Goal: Task Accomplishment & Management: Complete application form

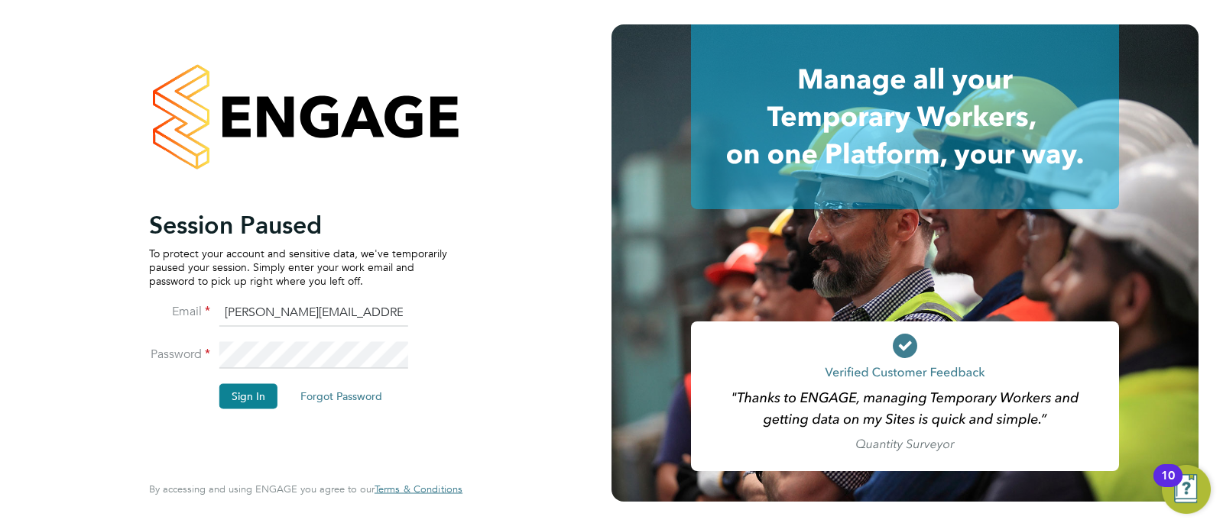
click at [480, 229] on div "Session Paused To protect your account and sensitive data, we've temporarily pa…" at bounding box center [305, 263] width 374 height 526
click at [260, 396] on button "Sign In" at bounding box center [248, 396] width 58 height 24
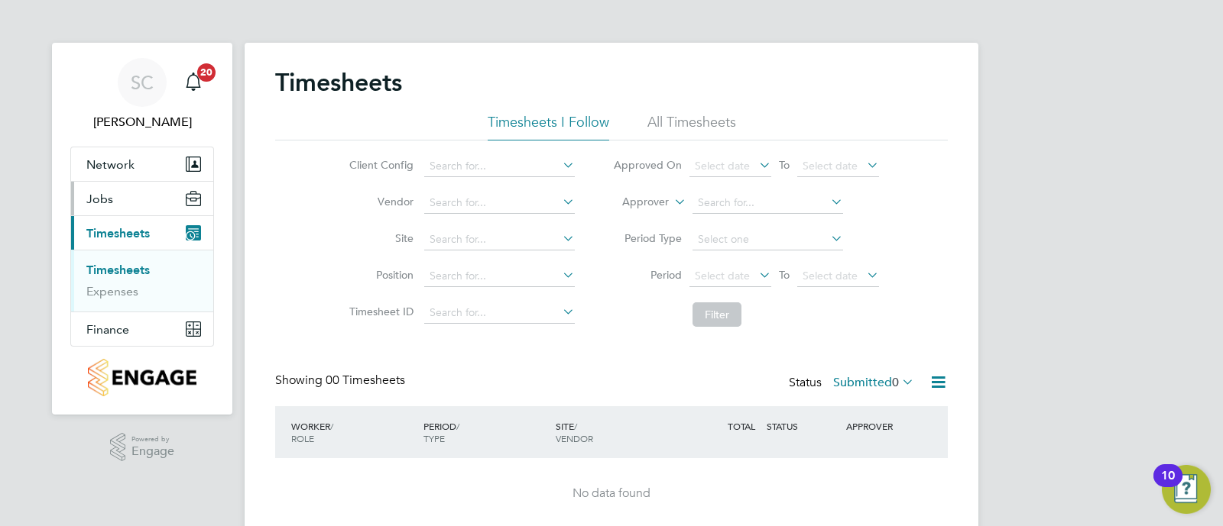
click at [115, 201] on button "Jobs" at bounding box center [142, 199] width 142 height 34
click at [120, 258] on link "Placements" at bounding box center [117, 257] width 63 height 15
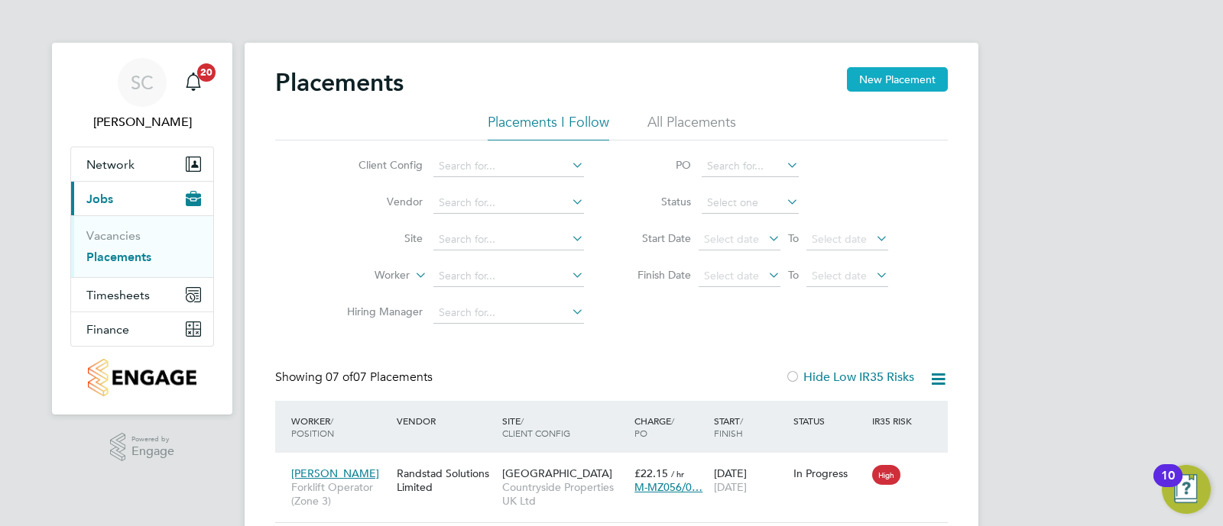
click at [912, 82] on button "New Placement" at bounding box center [897, 79] width 101 height 24
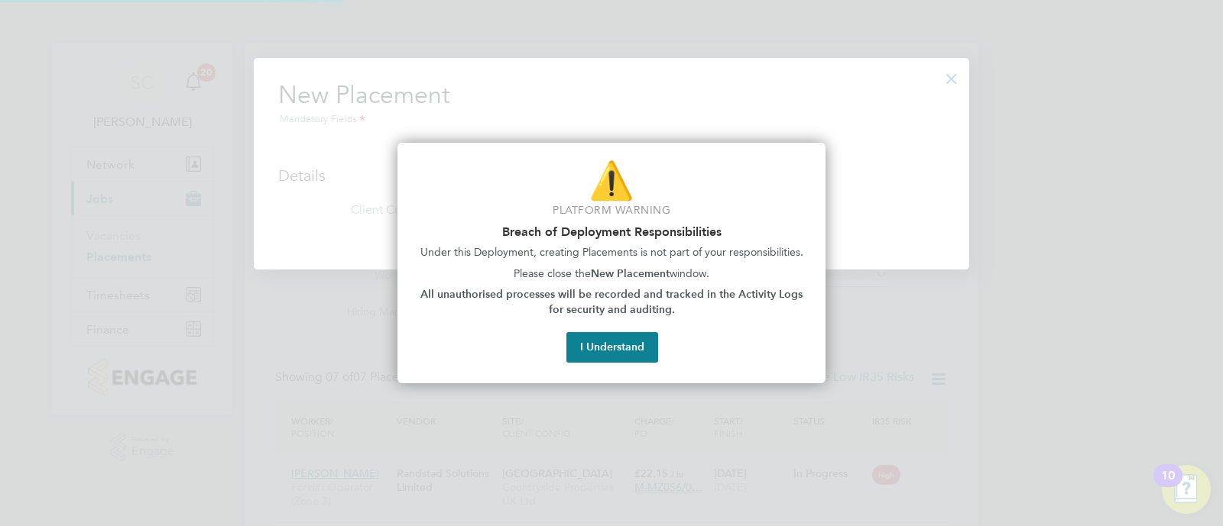
scroll to position [212, 716]
click at [607, 355] on button "I Understand" at bounding box center [612, 347] width 92 height 31
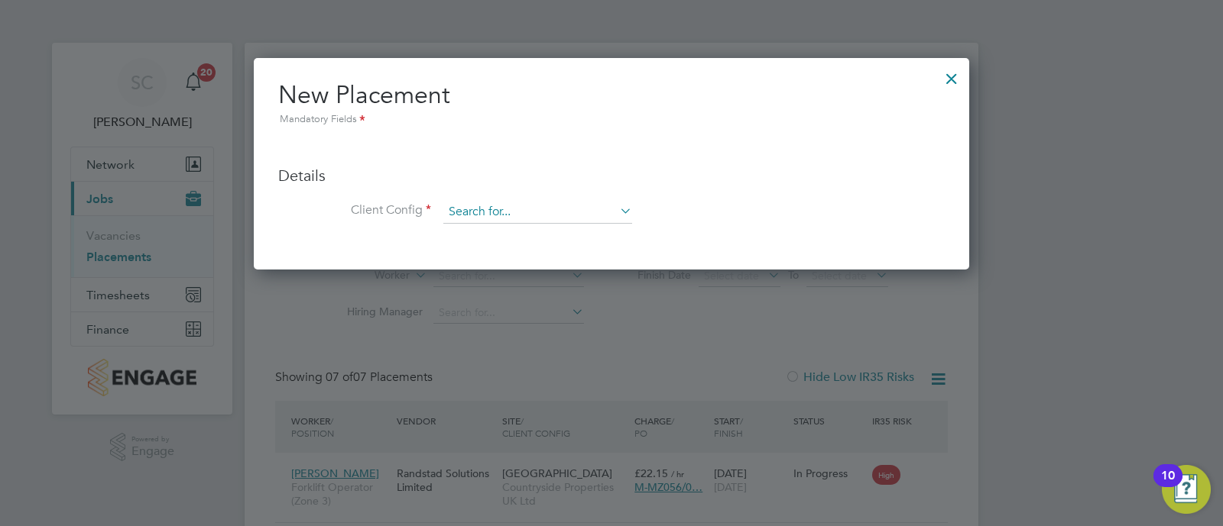
click at [520, 210] on input at bounding box center [537, 212] width 189 height 23
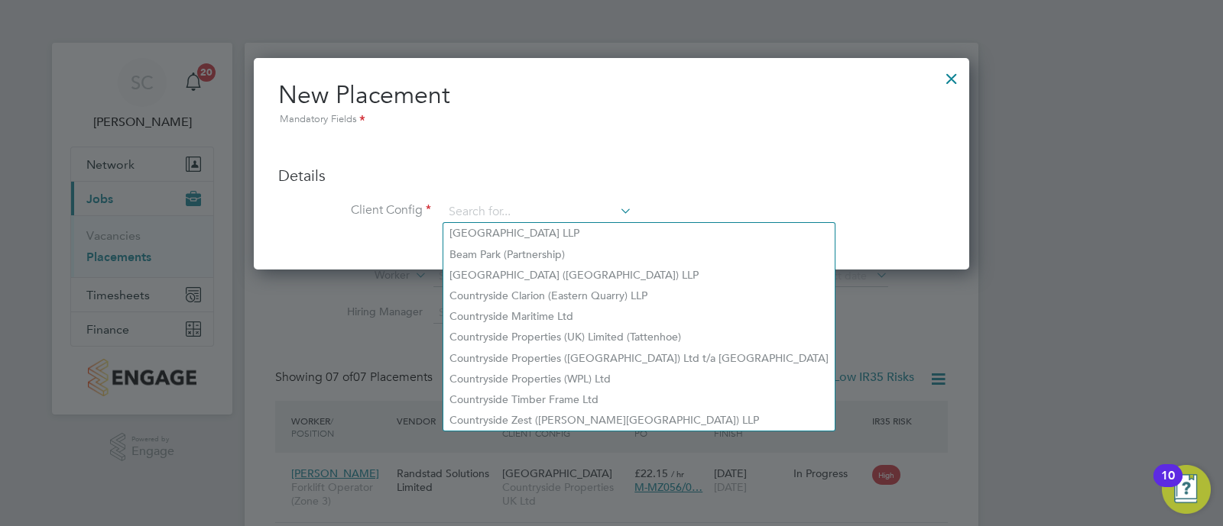
click at [934, 151] on ul "Details Client Config Hiring Manager Worker Position Placement Type Worker Work…" at bounding box center [611, 186] width 666 height 105
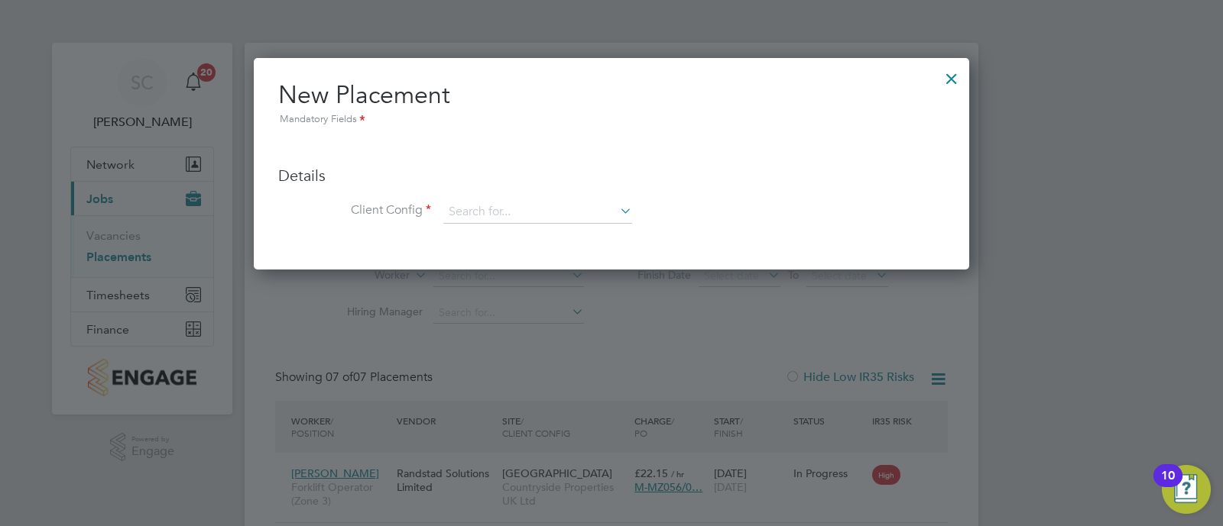
click at [940, 72] on div at bounding box center [952, 75] width 28 height 28
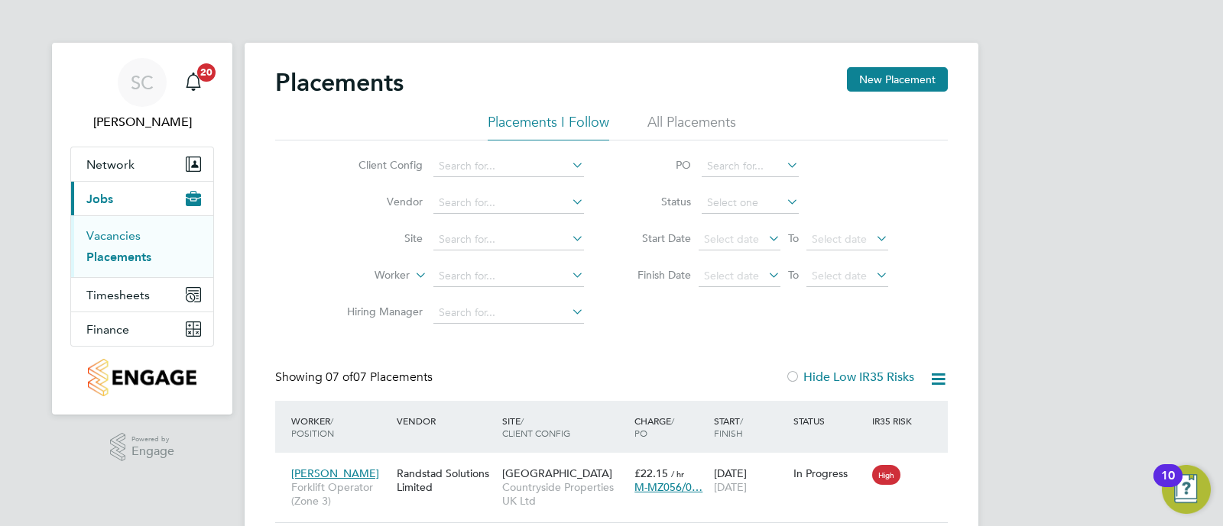
click at [92, 238] on link "Vacancies" at bounding box center [113, 235] width 54 height 15
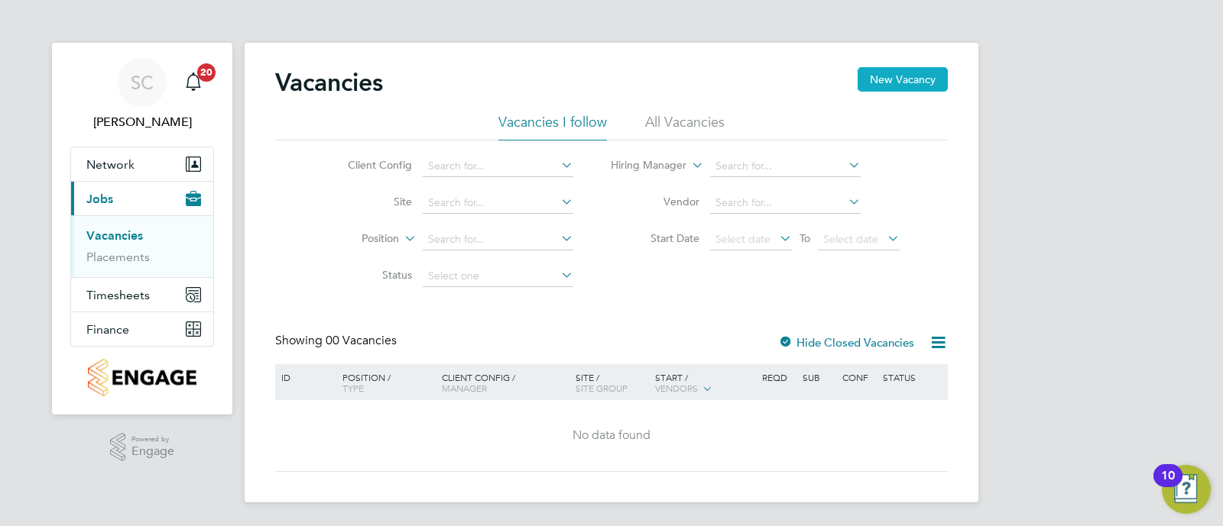
click at [941, 84] on button "New Vacancy" at bounding box center [902, 79] width 90 height 24
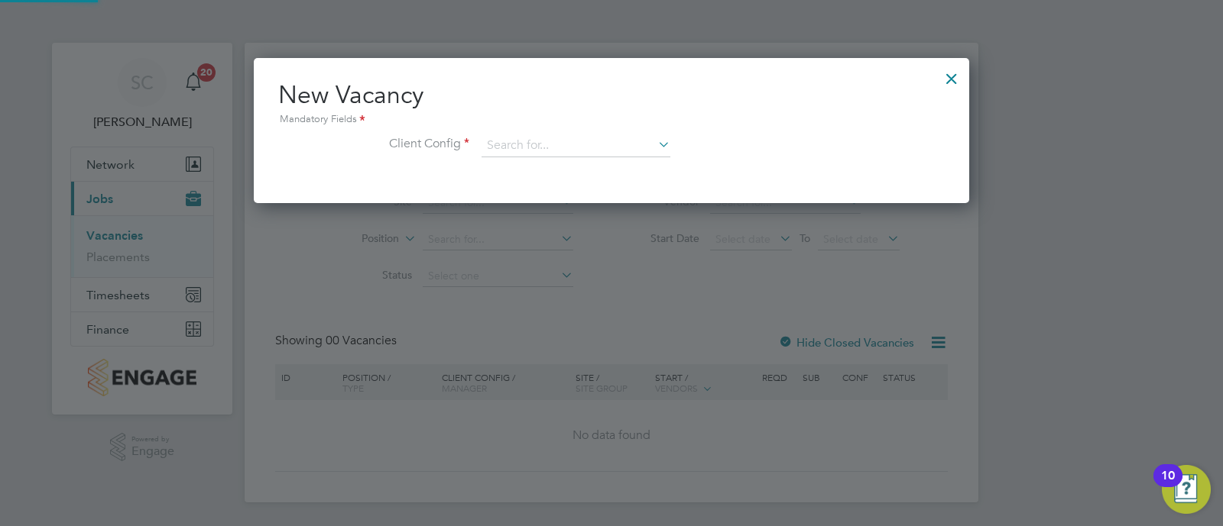
scroll to position [145, 716]
click at [647, 143] on input at bounding box center [575, 145] width 189 height 23
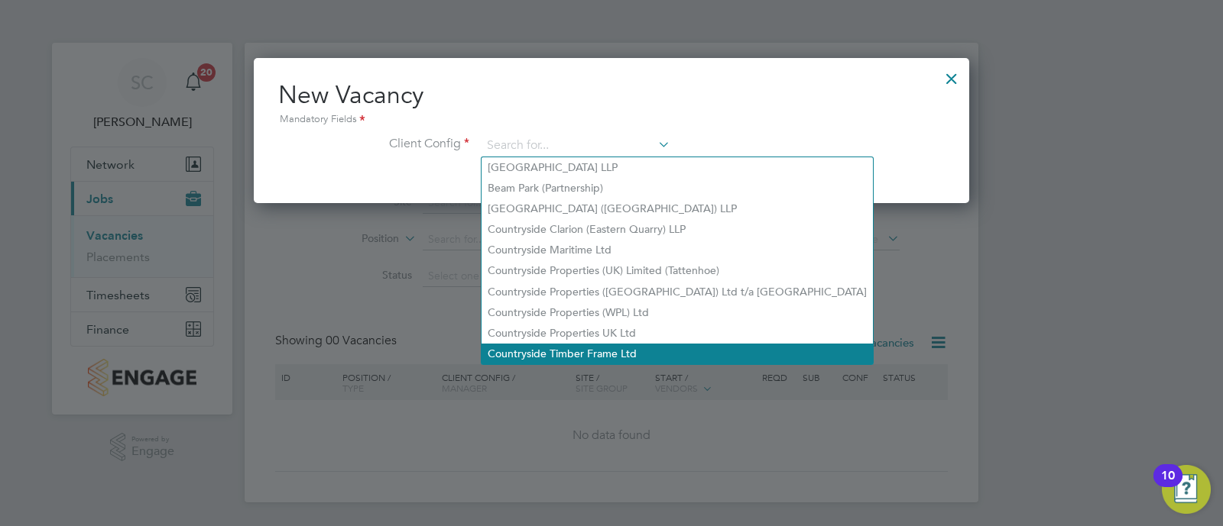
click at [642, 344] on li "Countryside Timber Frame Ltd" at bounding box center [676, 354] width 391 height 21
type input "Countryside Timber Frame Ltd"
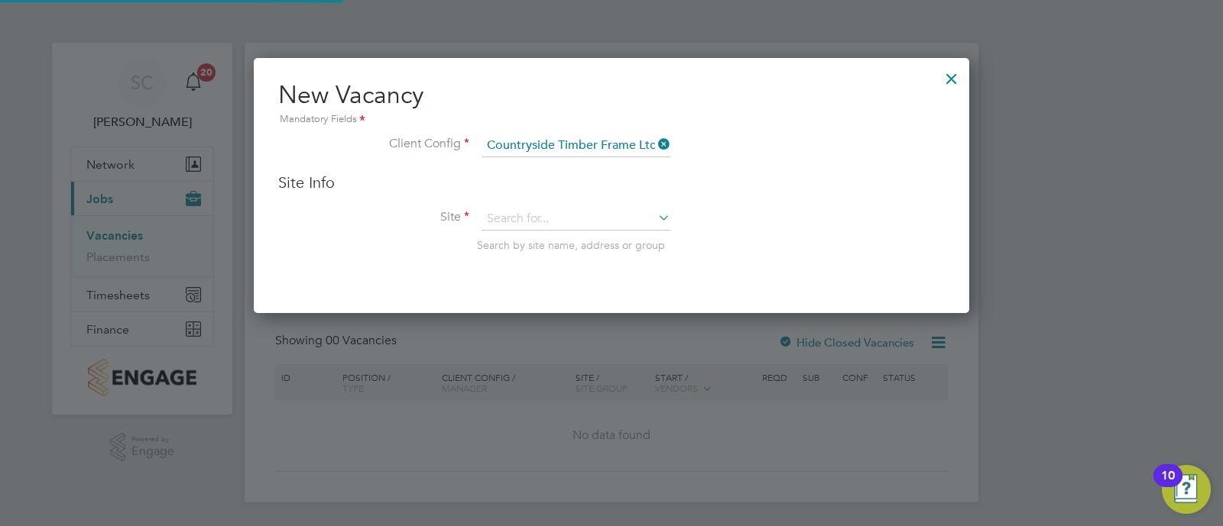
scroll to position [8, 8]
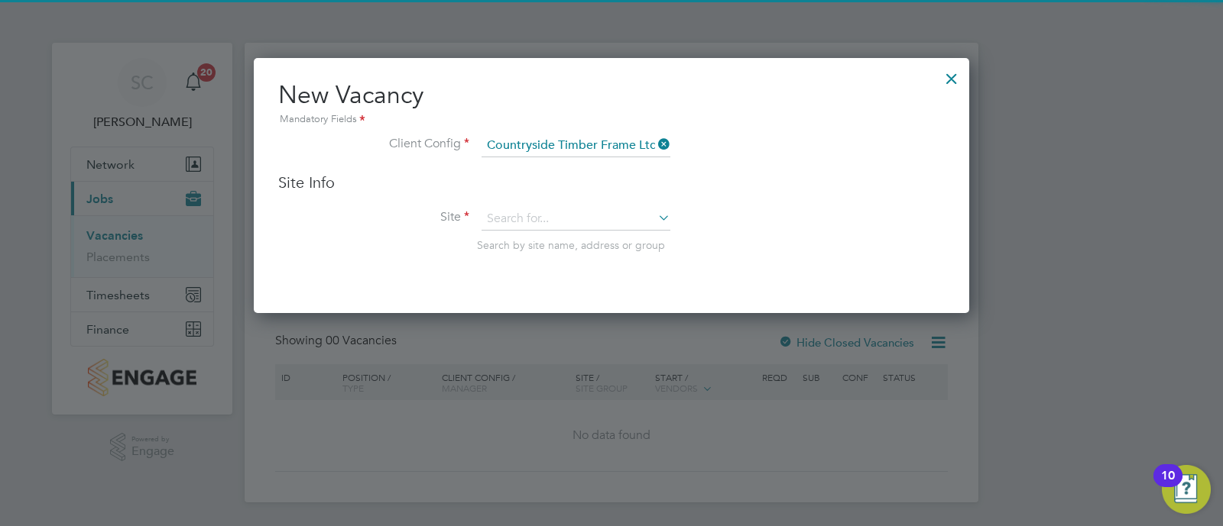
click at [655, 147] on icon at bounding box center [655, 144] width 0 height 21
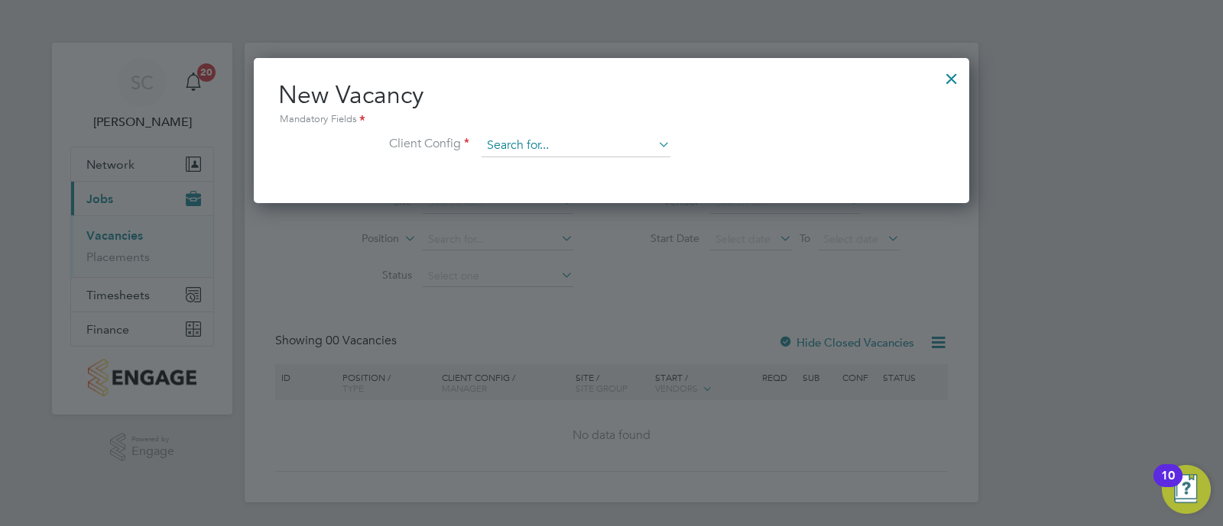
click at [649, 151] on input at bounding box center [575, 145] width 189 height 23
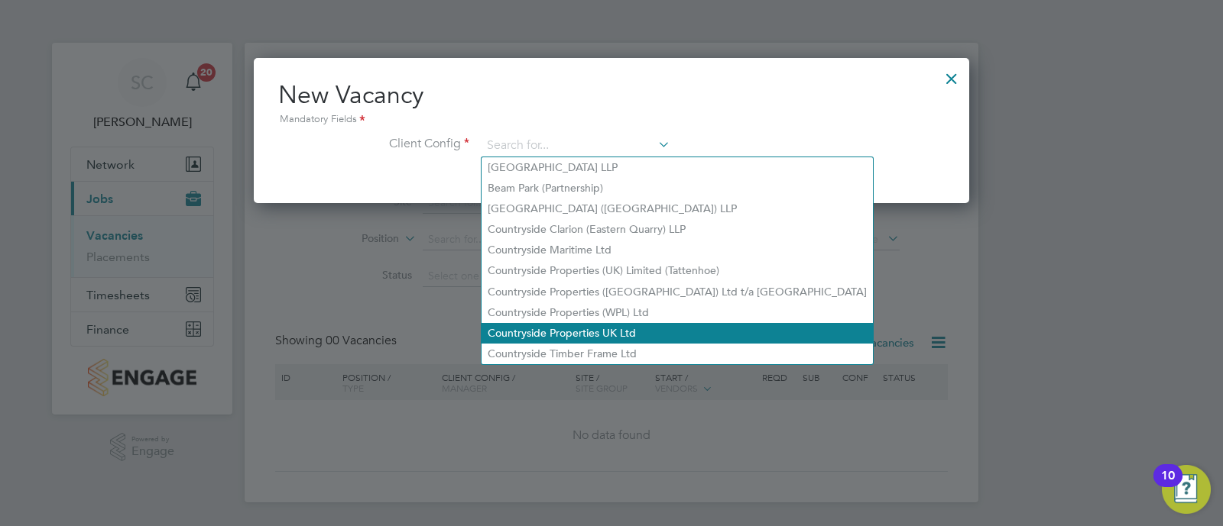
click at [597, 331] on li "Countryside Properties UK Ltd" at bounding box center [676, 333] width 391 height 21
type input "Countryside Properties UK Ltd"
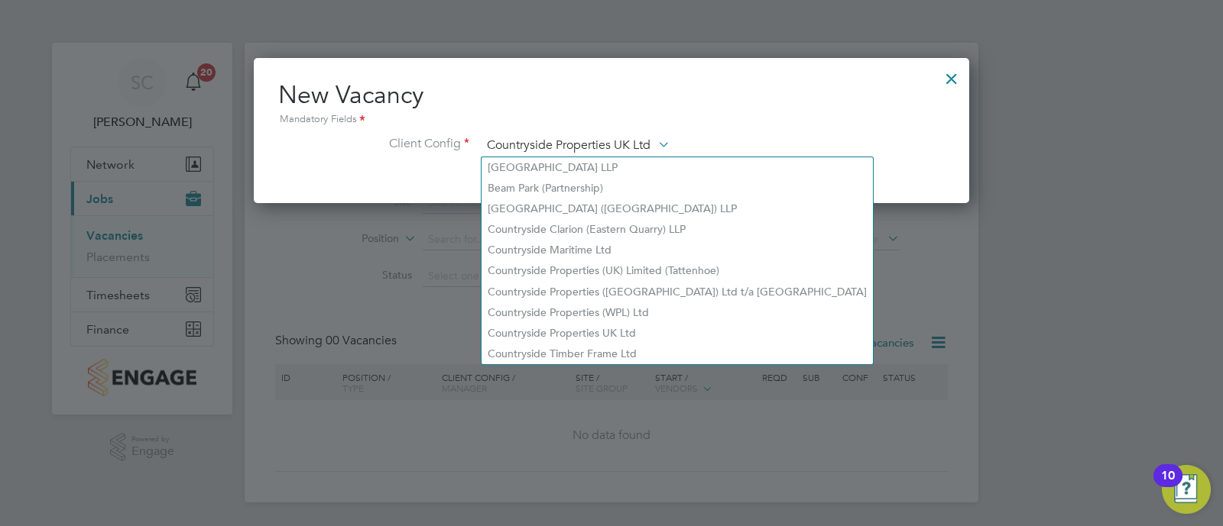
scroll to position [255, 716]
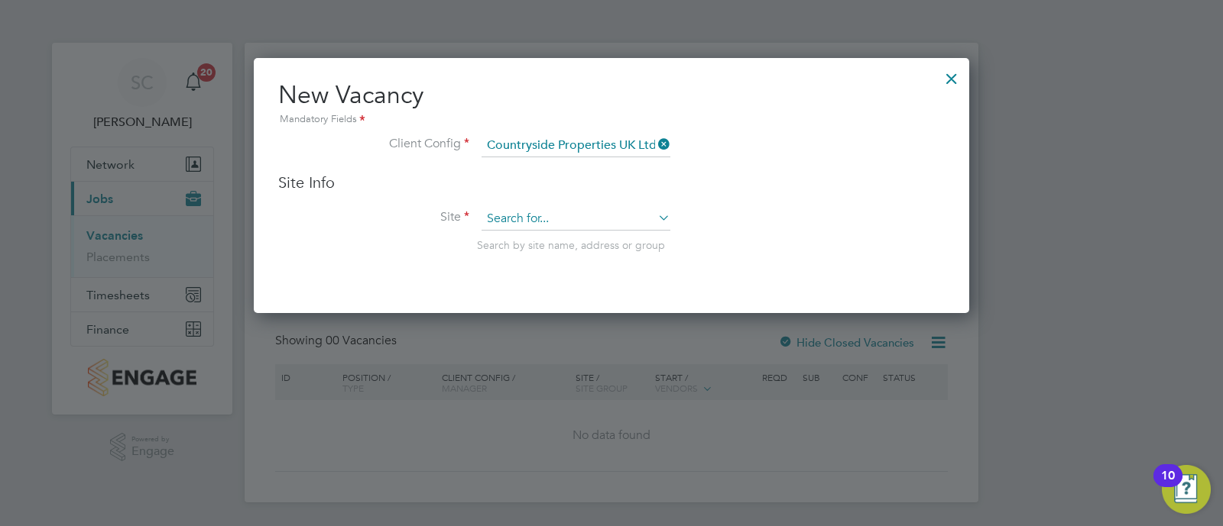
click at [588, 219] on input at bounding box center [575, 219] width 189 height 23
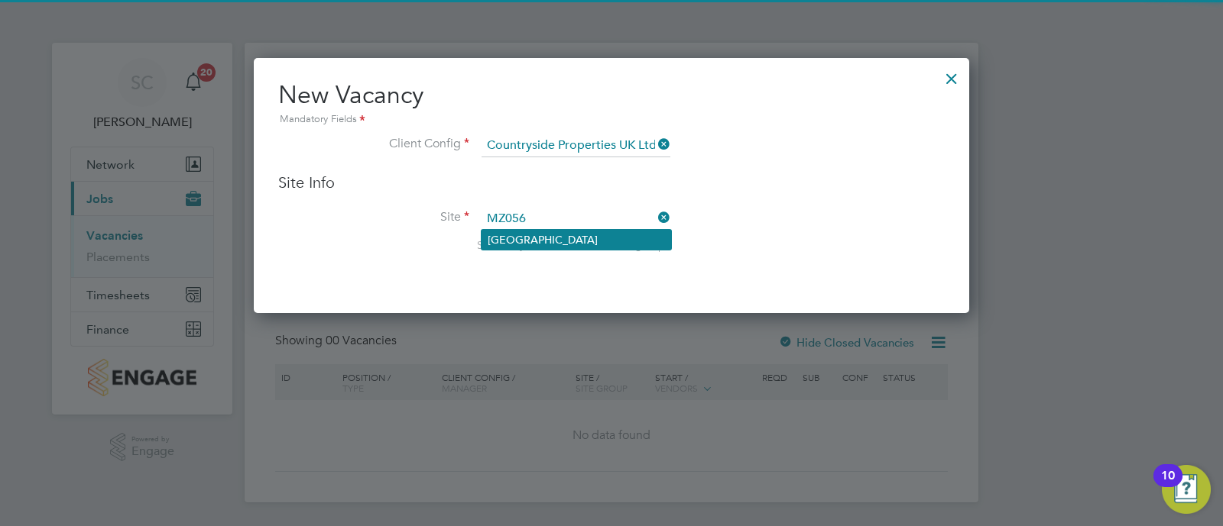
type input "MZ056"
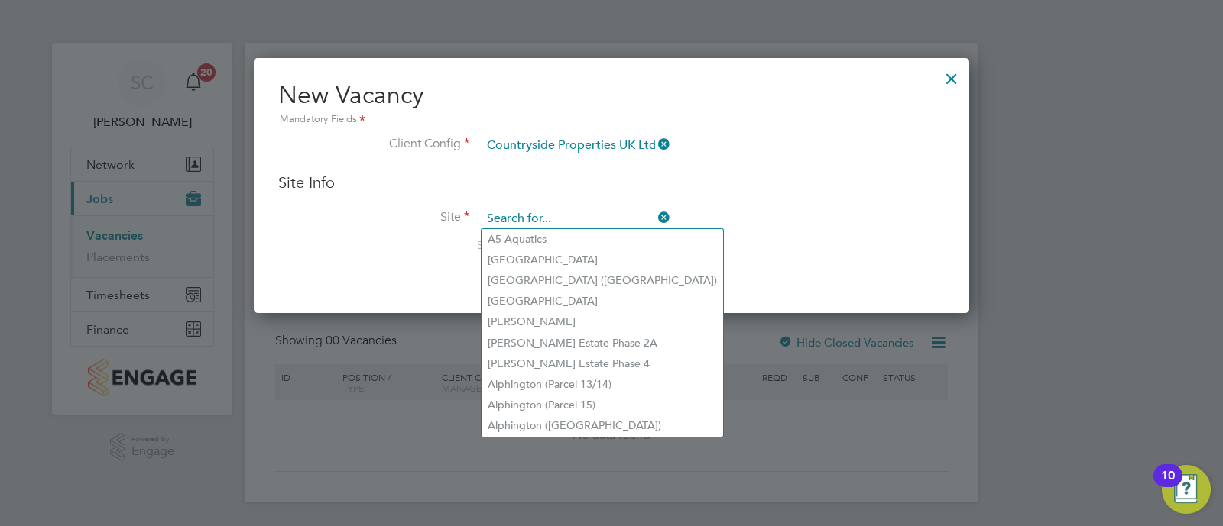
scroll to position [255, 716]
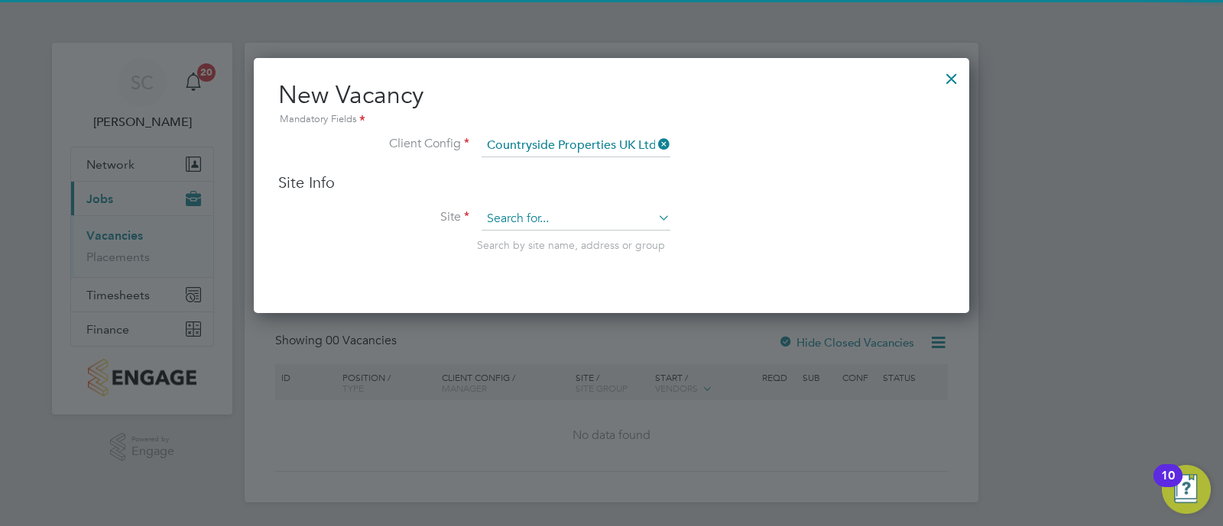
type input "Z"
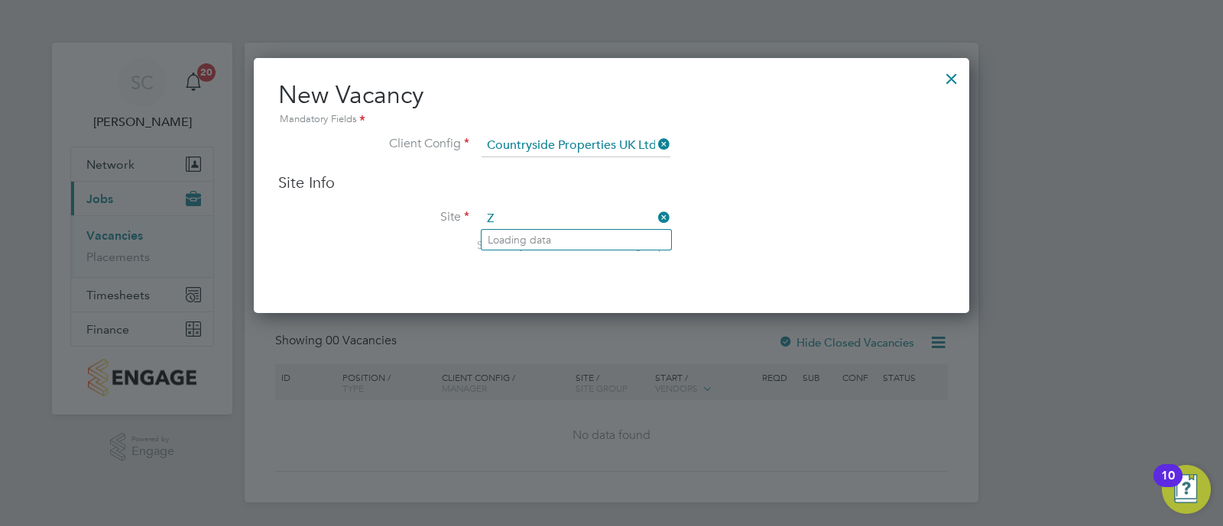
scroll to position [254, 716]
type input "MZ056"
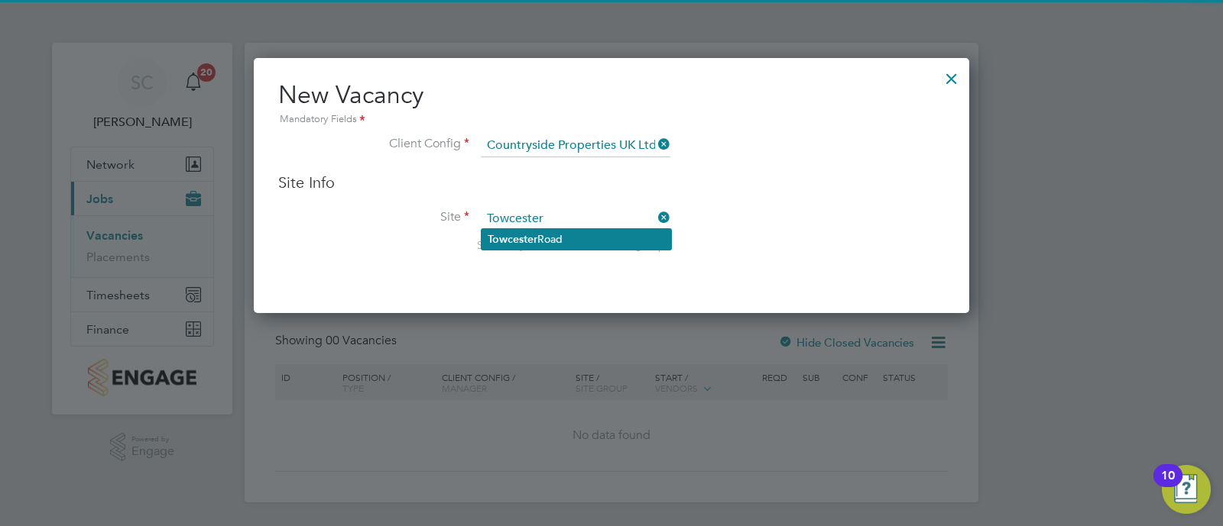
type input "Towcester"
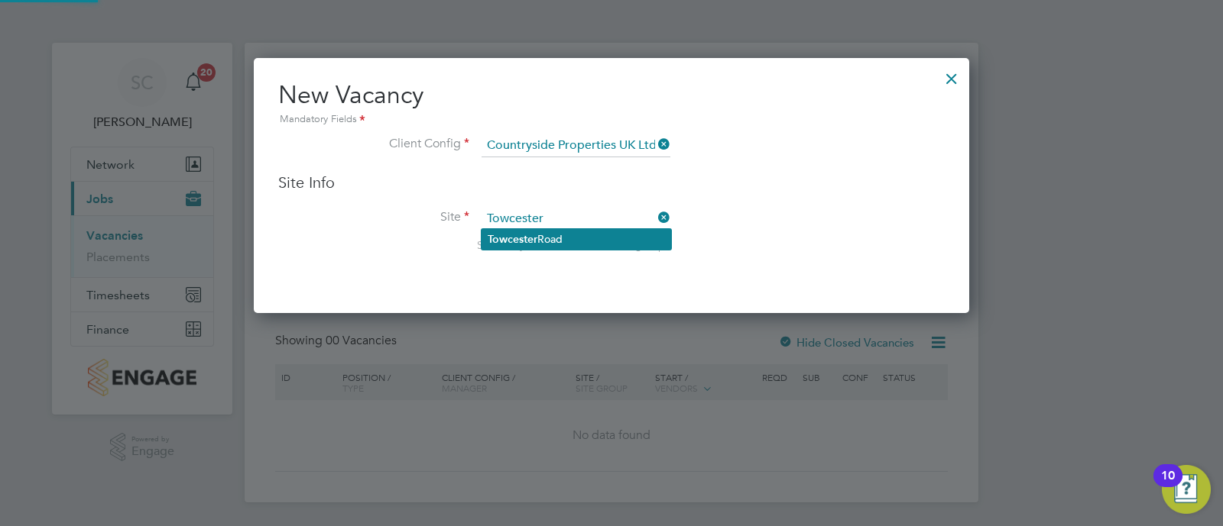
click at [595, 231] on li "[GEOGRAPHIC_DATA]" at bounding box center [575, 239] width 189 height 21
type input "[GEOGRAPHIC_DATA]"
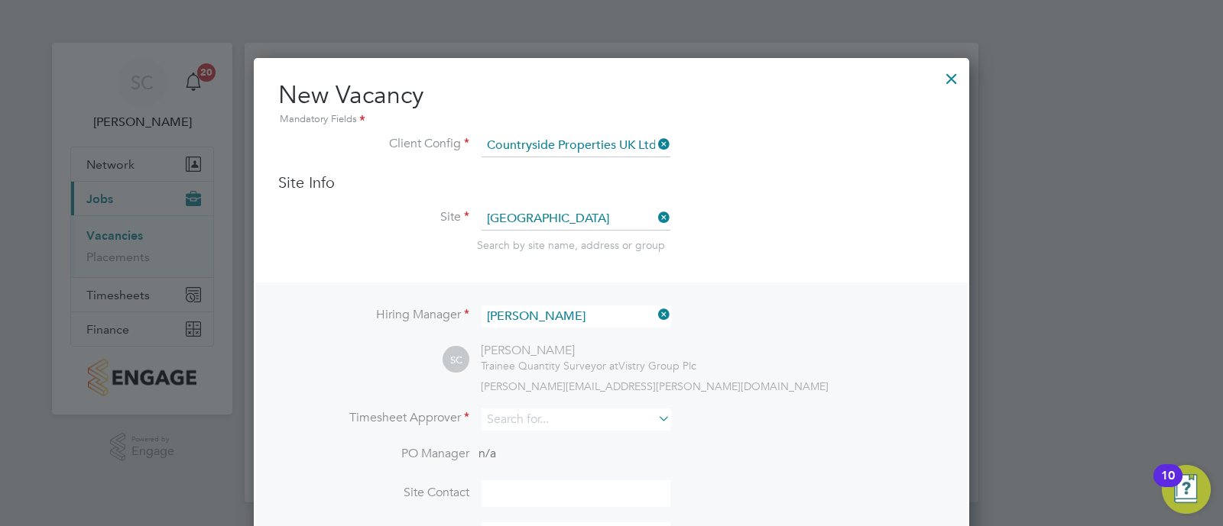
scroll to position [632, 716]
click at [534, 415] on input at bounding box center [575, 420] width 189 height 22
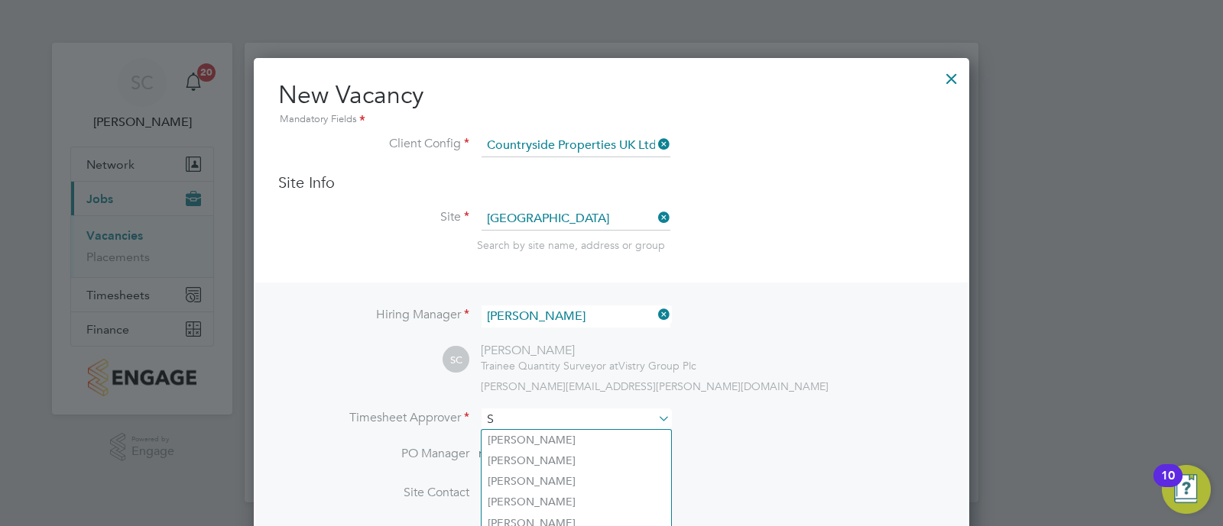
scroll to position [7, 8]
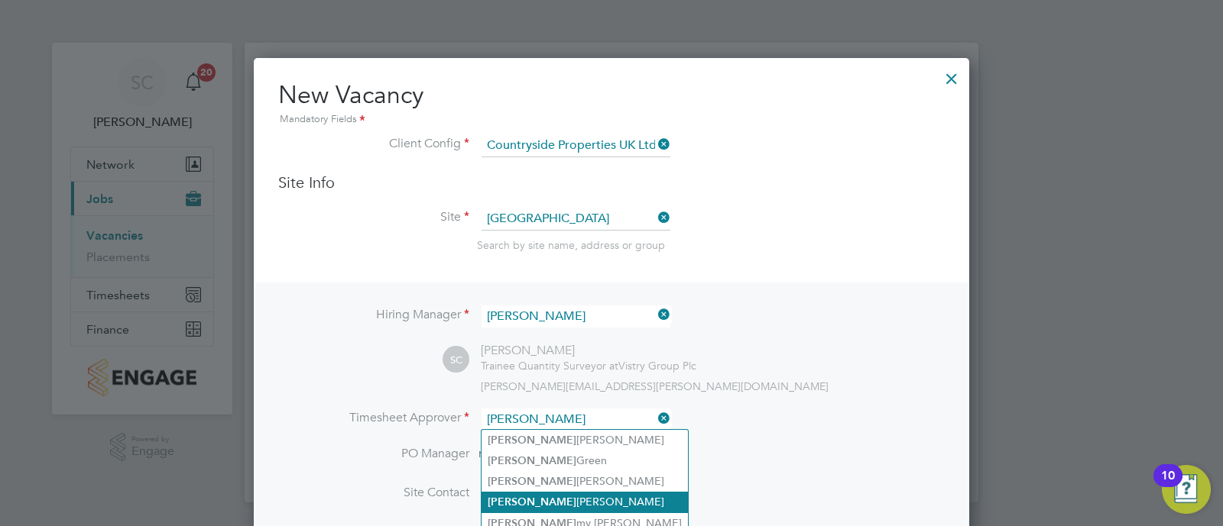
type input "[PERSON_NAME]"
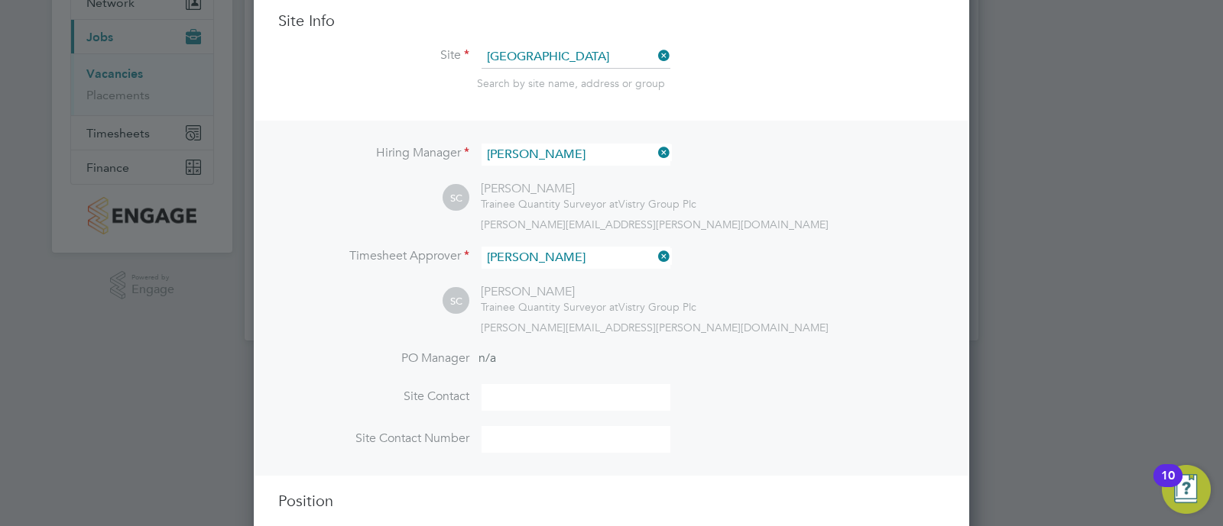
scroll to position [229, 0]
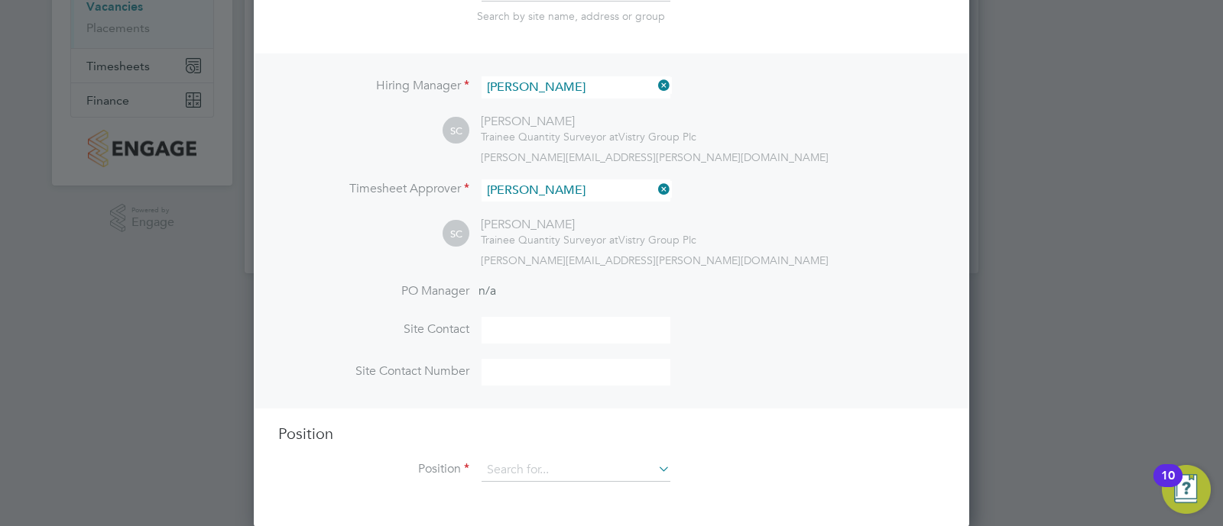
type input "S"
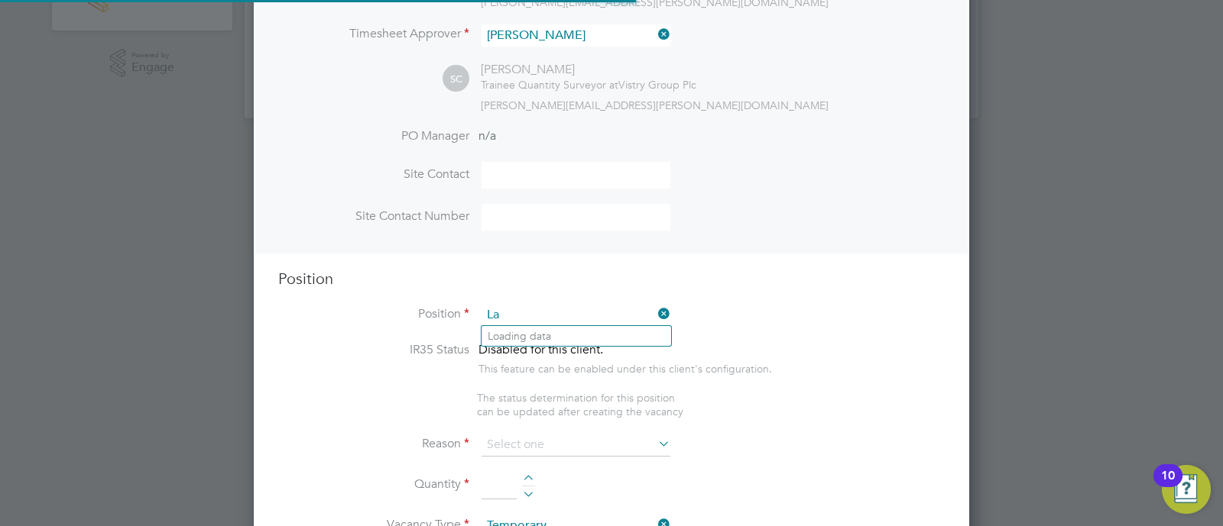
scroll to position [2190, 716]
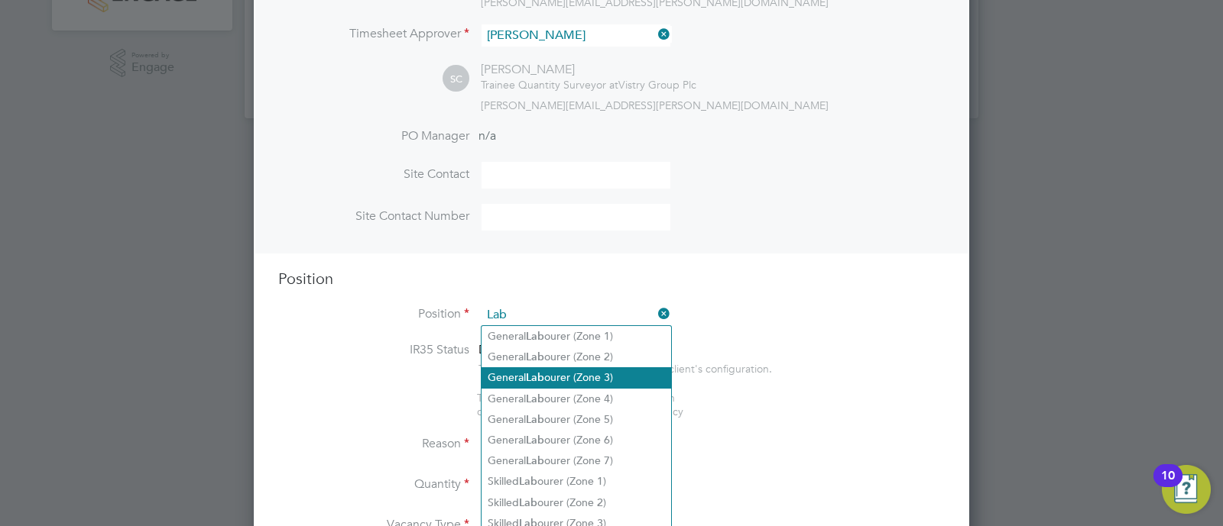
type input "General Labourer (Zone 3)"
type textarea "- General labouring duties - Supporting the trades on site - Moving materials a…"
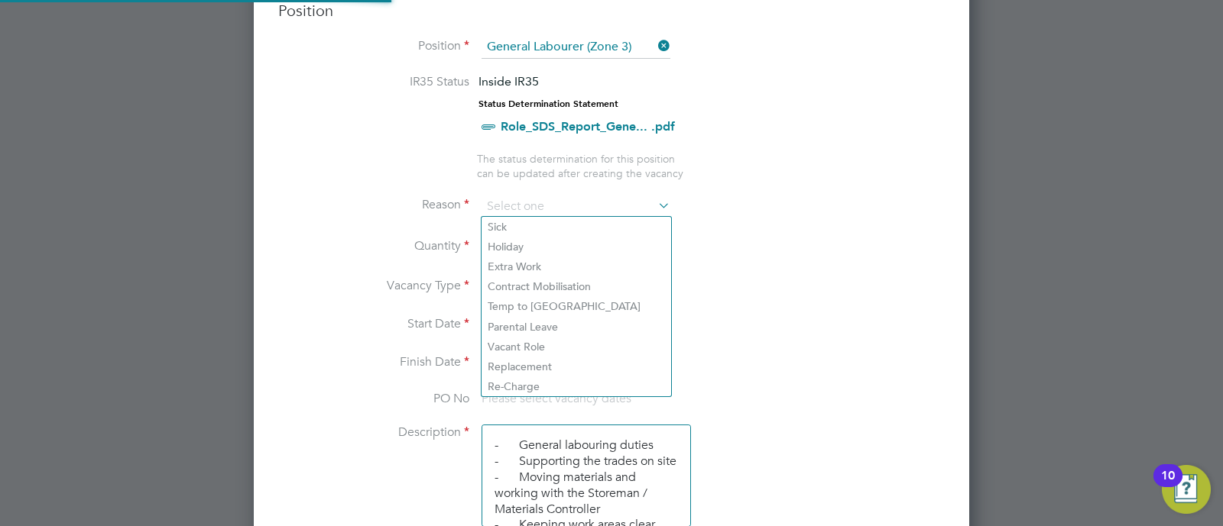
scroll to position [672, 0]
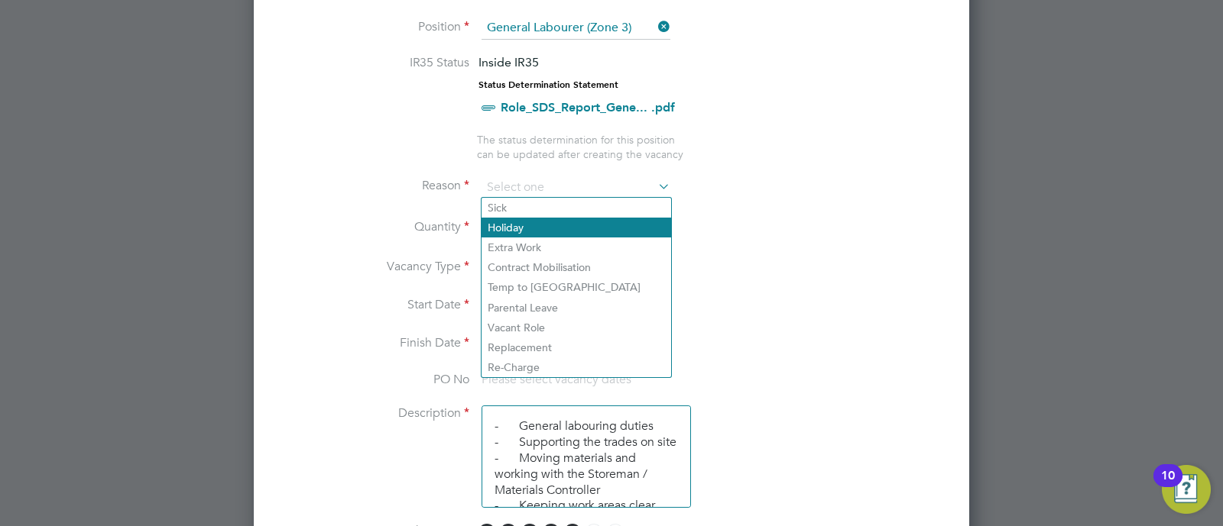
click at [550, 219] on li "Holiday" at bounding box center [575, 228] width 189 height 20
type input "Holiday"
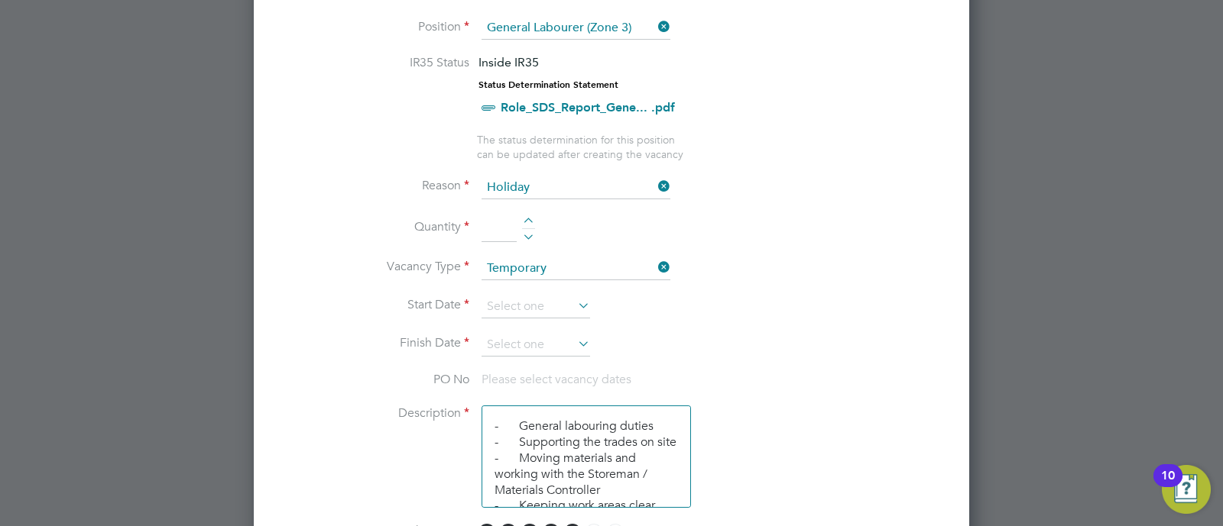
click at [530, 220] on div at bounding box center [528, 223] width 13 height 11
type input "1"
click at [519, 291] on li "Vacancy Type Temporary" at bounding box center [611, 277] width 666 height 38
click at [530, 302] on input at bounding box center [535, 307] width 109 height 23
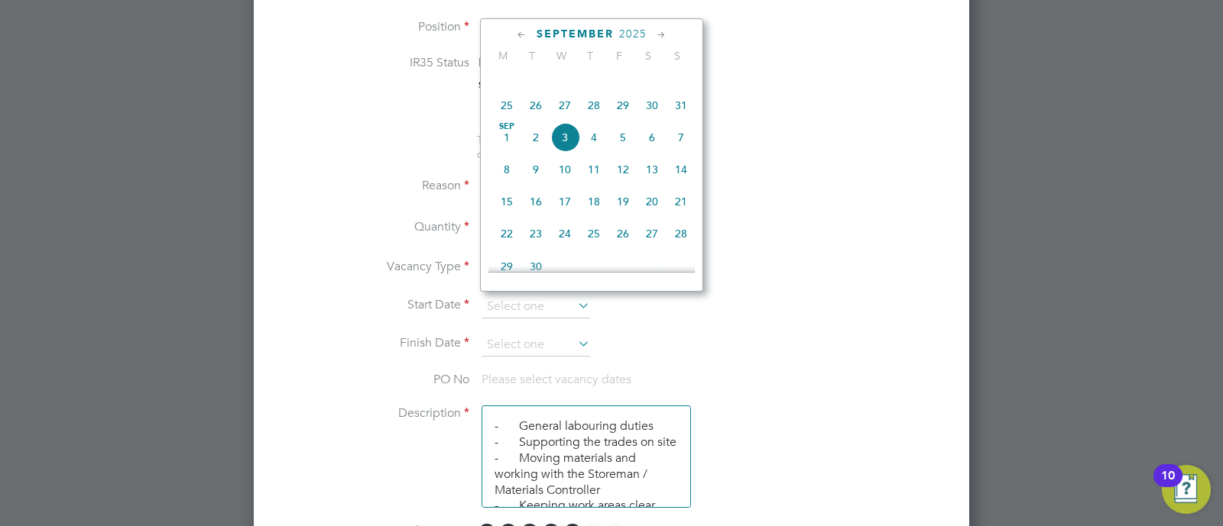
click at [504, 120] on span "25" at bounding box center [506, 105] width 29 height 29
type input "[DATE]"
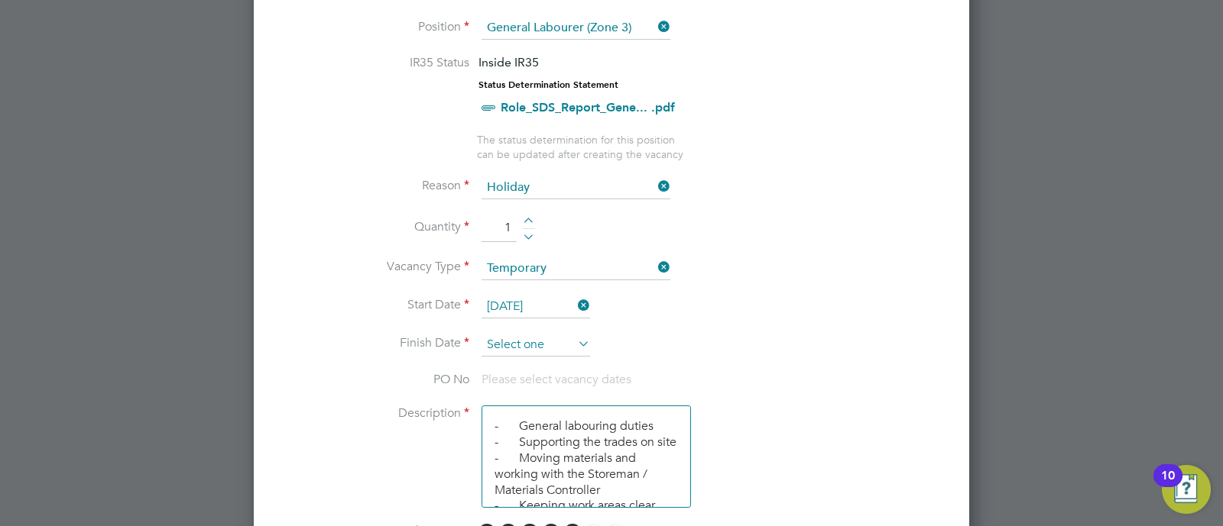
click at [568, 344] on input at bounding box center [535, 345] width 109 height 23
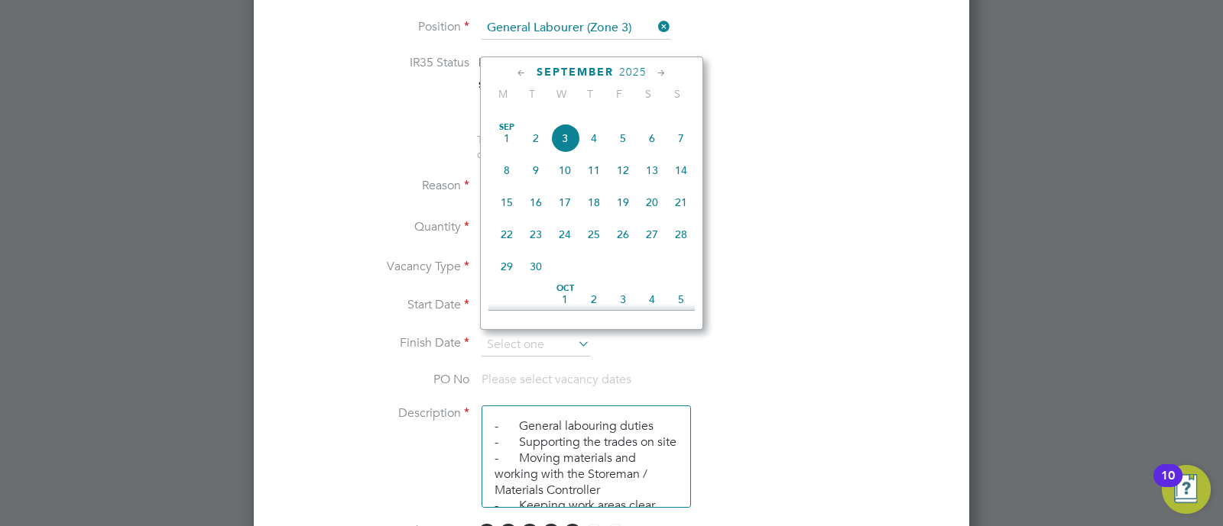
scroll to position [565, 0]
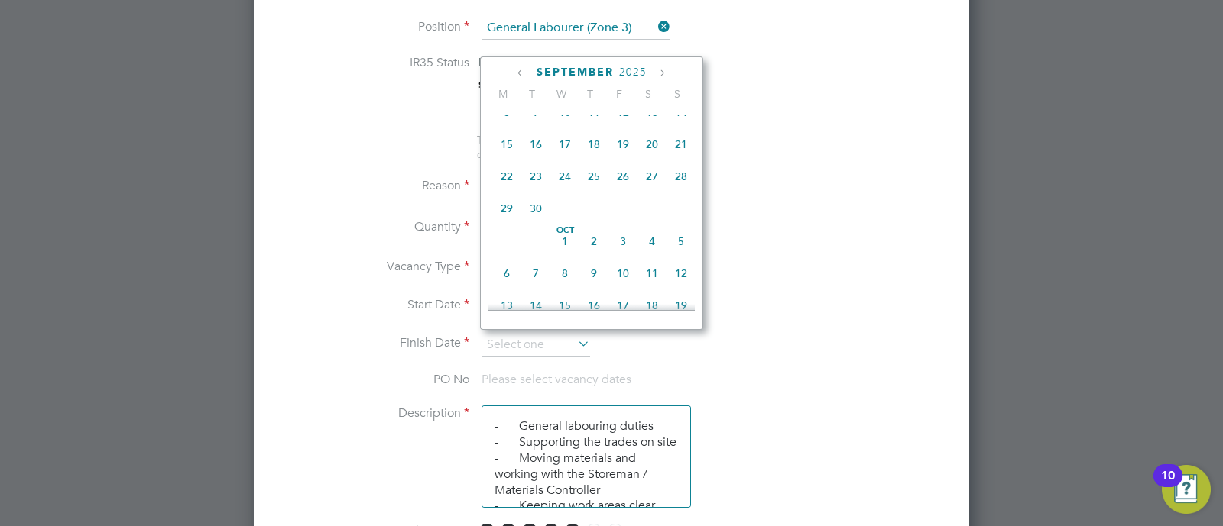
click at [536, 223] on span "30" at bounding box center [535, 208] width 29 height 29
type input "[DATE]"
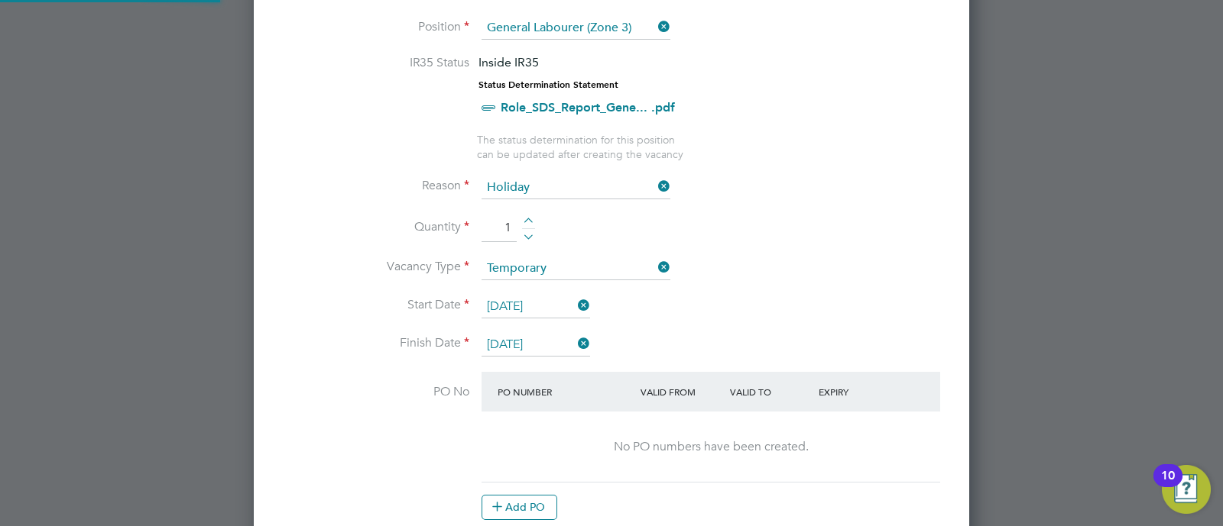
scroll to position [2322, 716]
click at [805, 273] on li "Vacancy Type Temporary" at bounding box center [611, 277] width 666 height 38
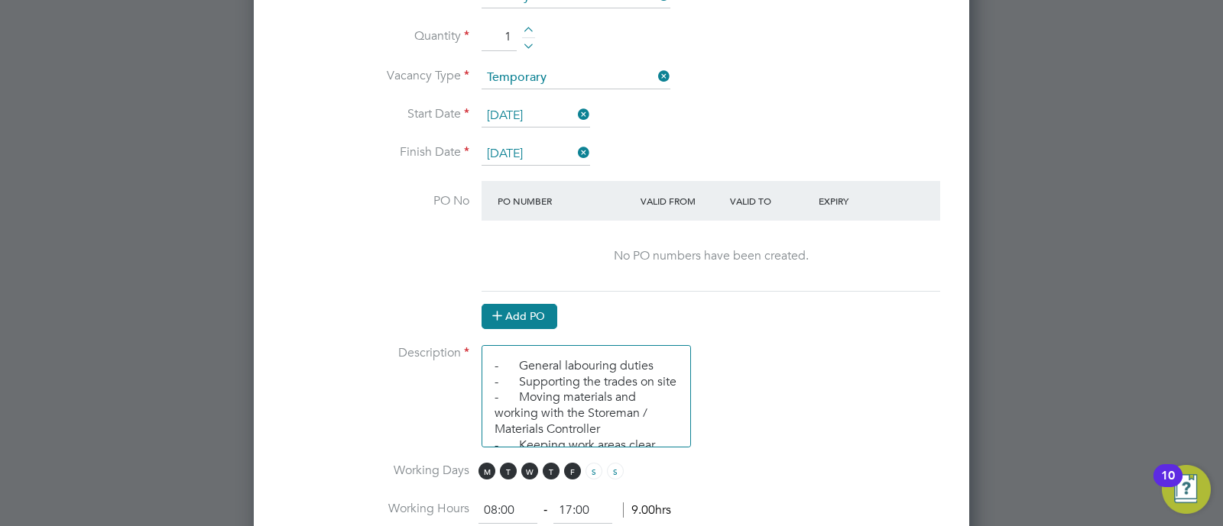
click at [557, 316] on button "Add PO" at bounding box center [519, 316] width 76 height 24
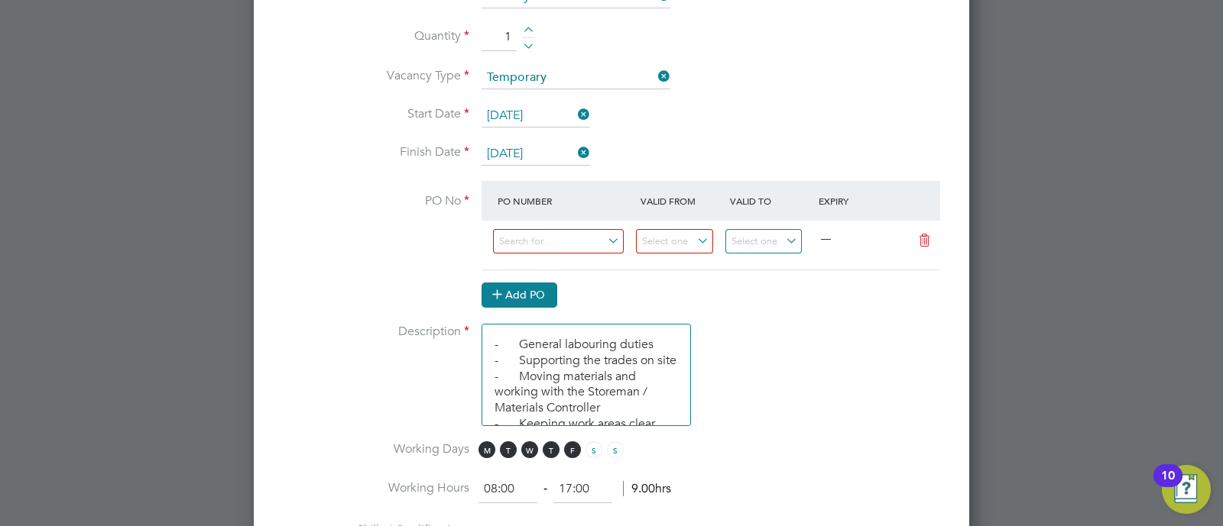
scroll to position [2300, 716]
click at [544, 236] on input at bounding box center [558, 241] width 131 height 25
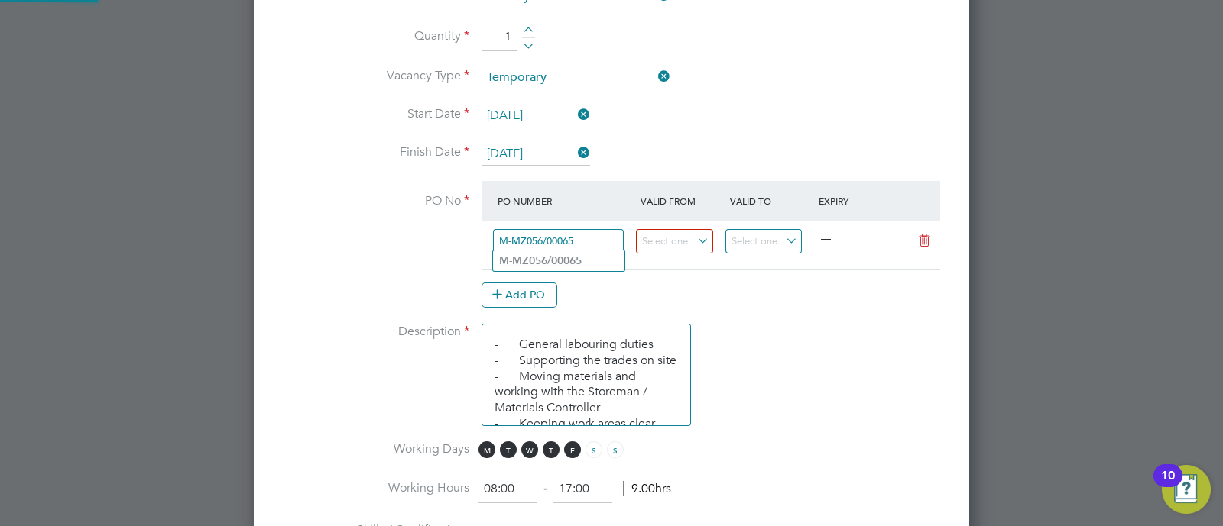
type input "M-MZ056/00065"
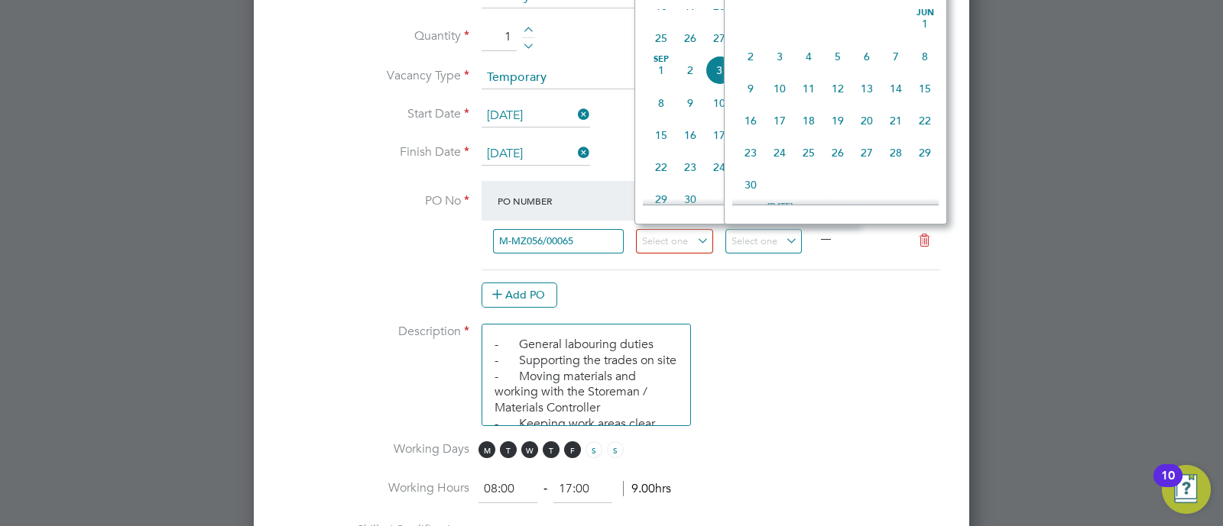
scroll to position [469, 0]
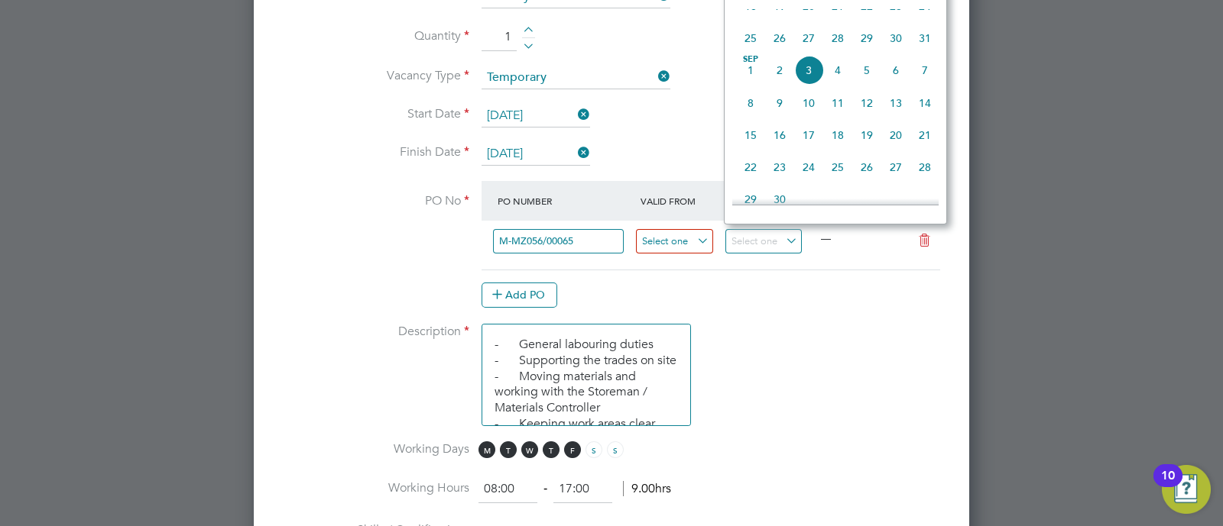
click at [692, 231] on input at bounding box center [674, 241] width 77 height 25
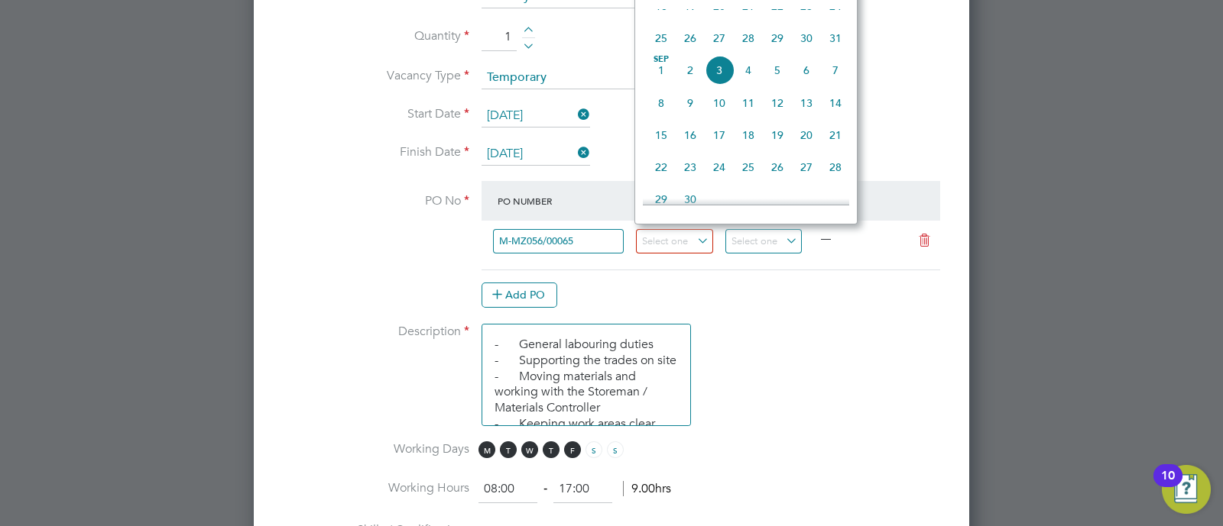
click at [657, 49] on span "25" at bounding box center [660, 38] width 29 height 29
type input "[DATE]"
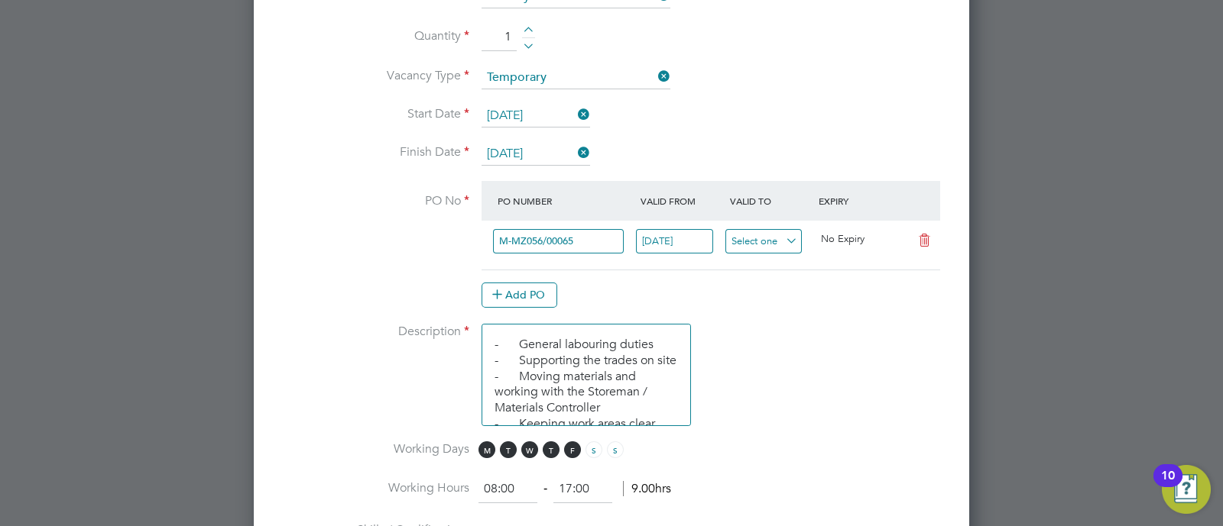
click at [757, 246] on input at bounding box center [763, 241] width 77 height 25
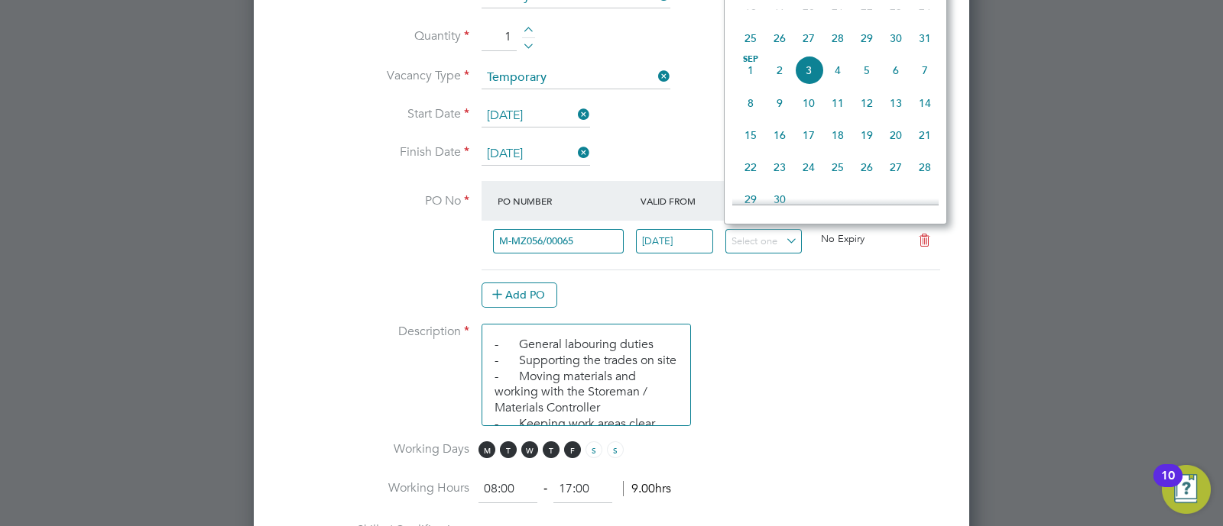
click at [863, 354] on li "Description - General labouring duties - Supporting the trades on site - Moving…" at bounding box center [611, 383] width 666 height 118
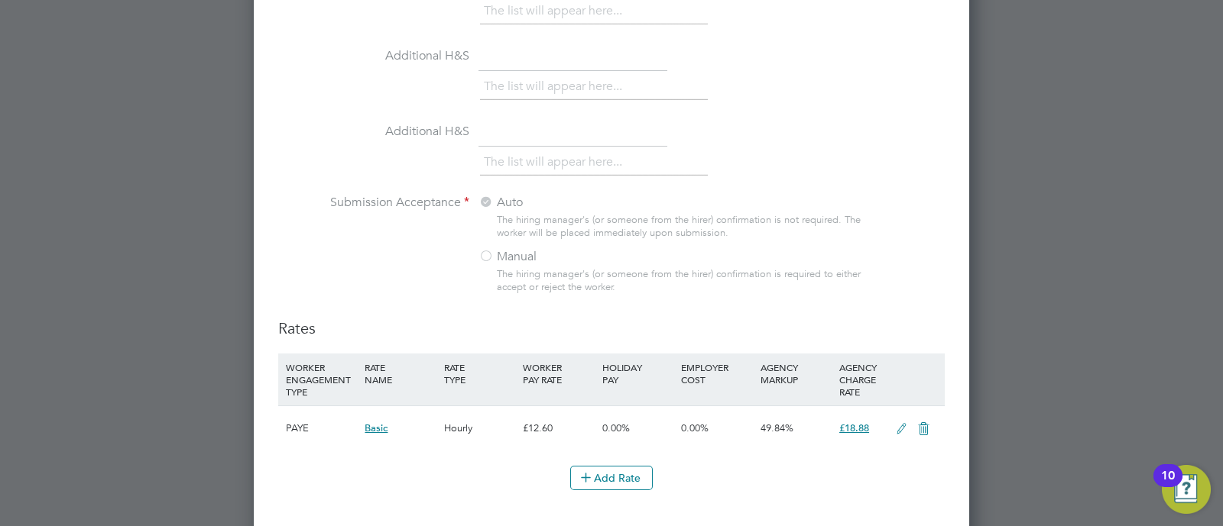
scroll to position [1531, 0]
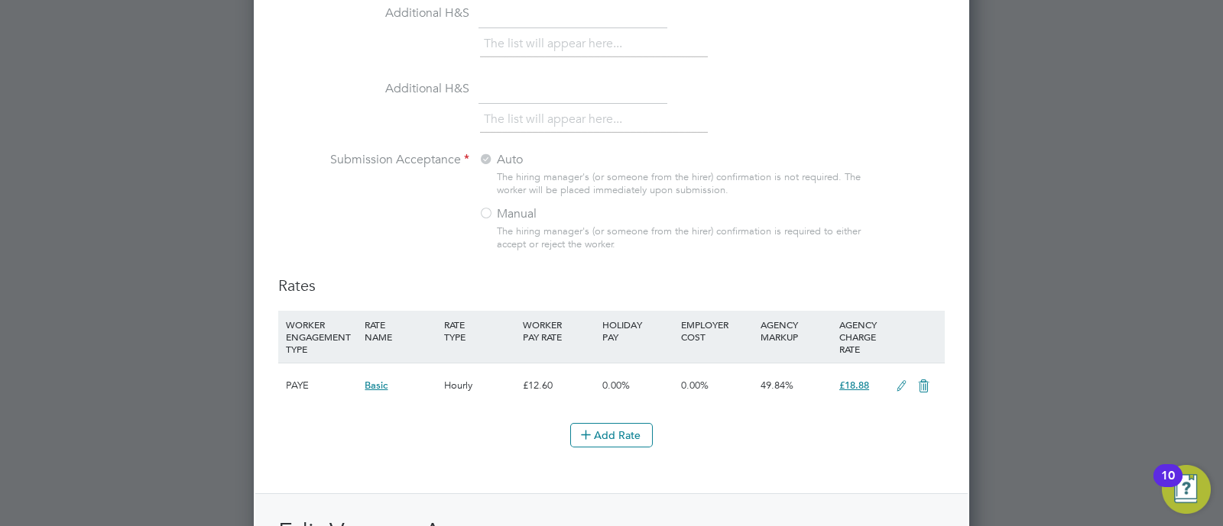
click at [896, 381] on icon at bounding box center [901, 387] width 19 height 12
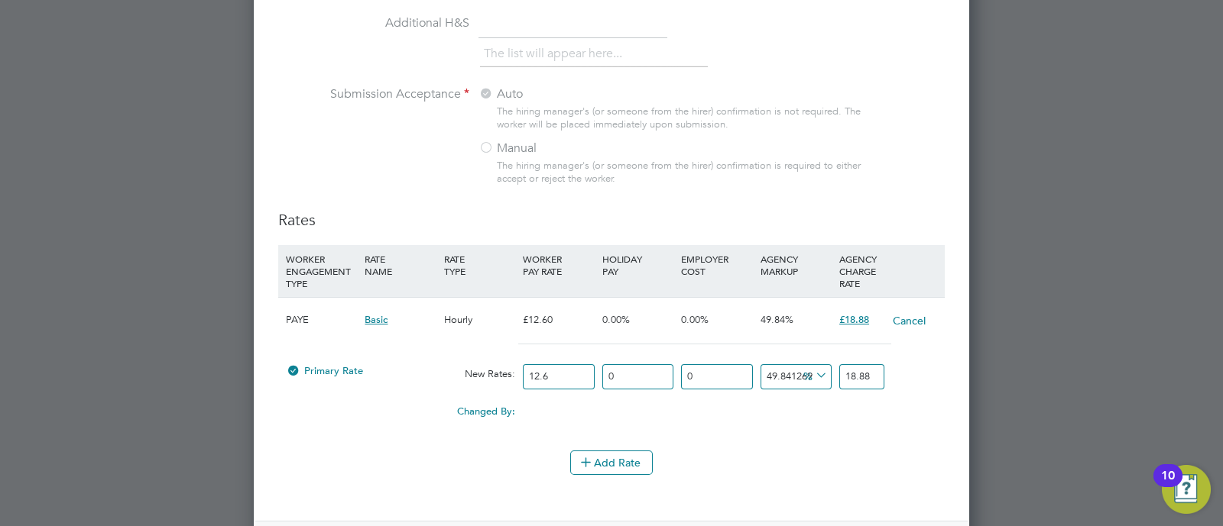
scroll to position [1627, 0]
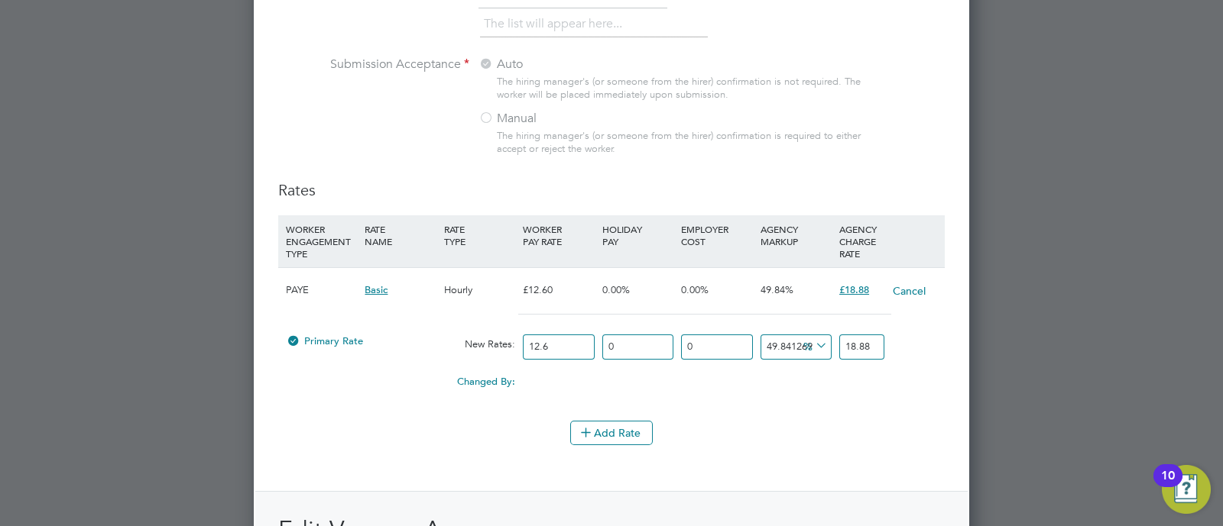
click at [868, 338] on input "18.88" at bounding box center [861, 347] width 45 height 25
type input "49.20634920634921"
type input "18.8"
type input "42.857142857142854"
type input "18"
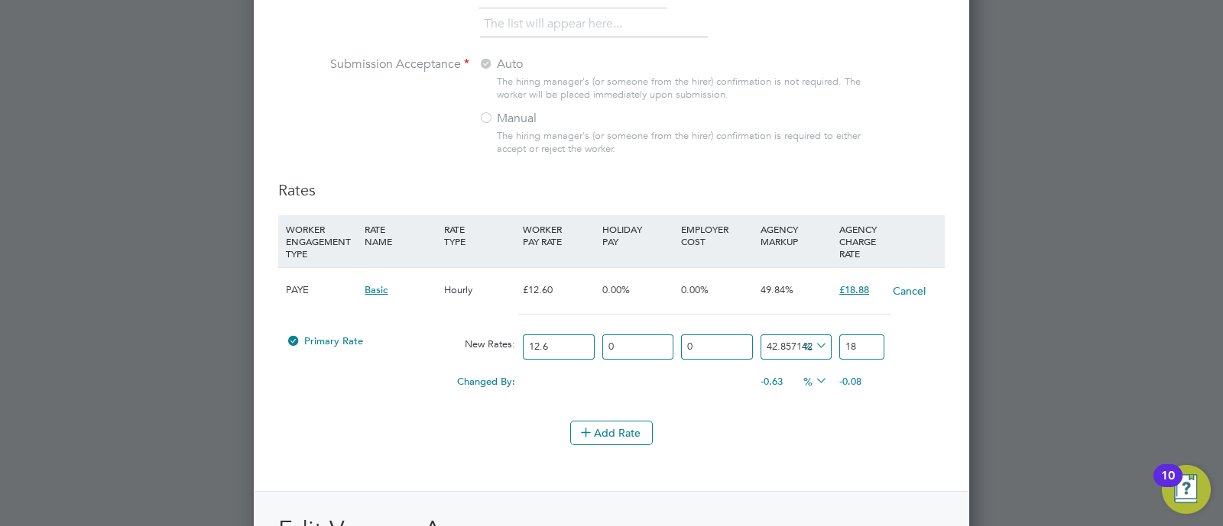
type input "46.82539682539682"
type input "18.5"
type input "47.53968253968254"
type input "18.59"
click at [876, 384] on div "-0.29" at bounding box center [874, 382] width 79 height 29
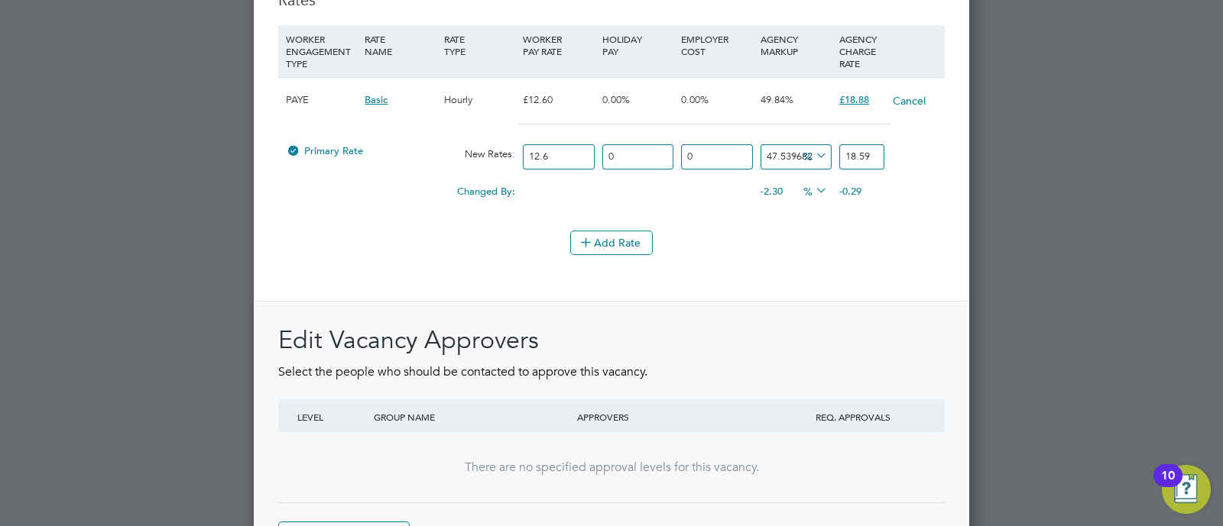
scroll to position [1818, 0]
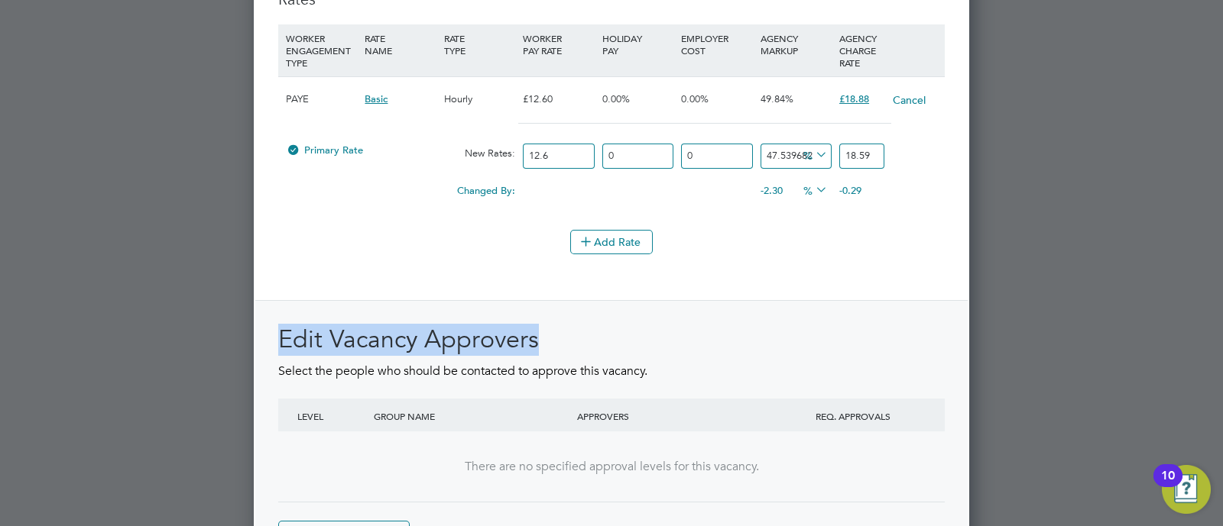
click at [821, 260] on div "Rates WORKER ENGAGEMENT TYPE RATE NAME RATE TYPE WORKER PAY RATE HOLIDAY PAY EM…" at bounding box center [611, 271] width 666 height 565
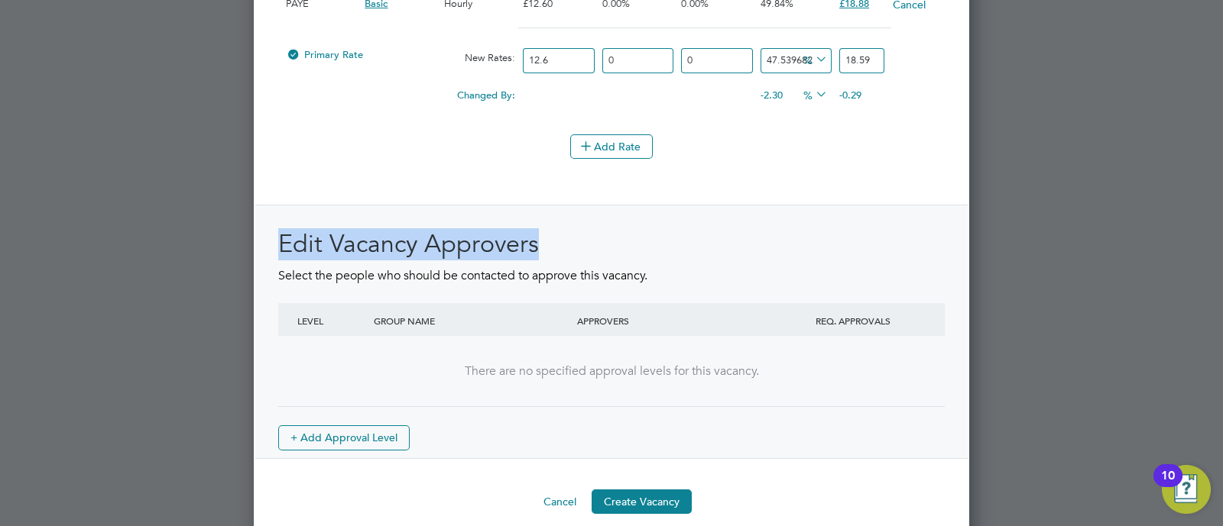
scroll to position [1923, 0]
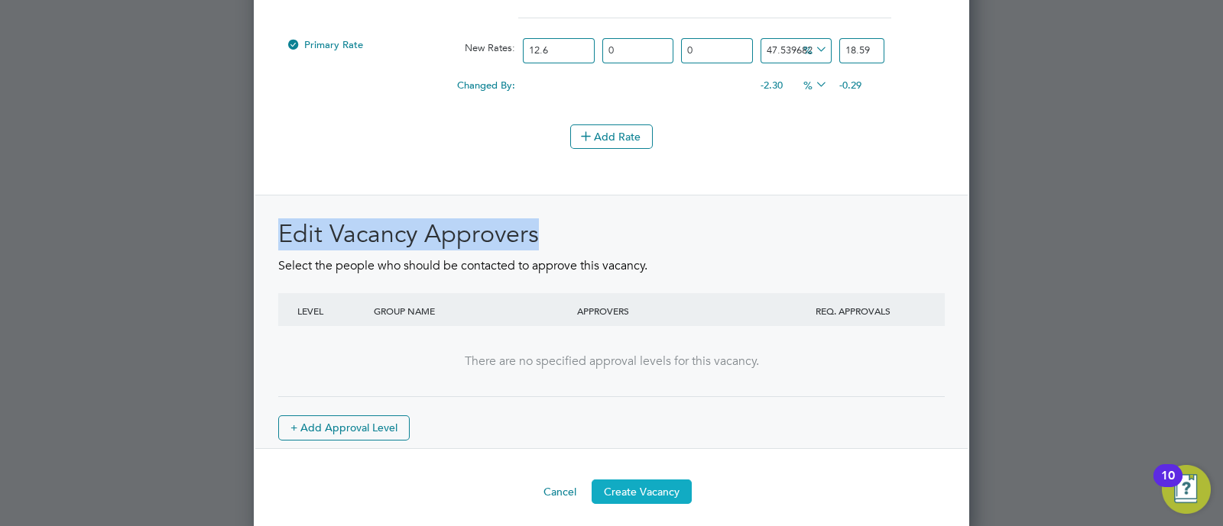
click at [635, 489] on button "Create Vacancy" at bounding box center [641, 492] width 100 height 24
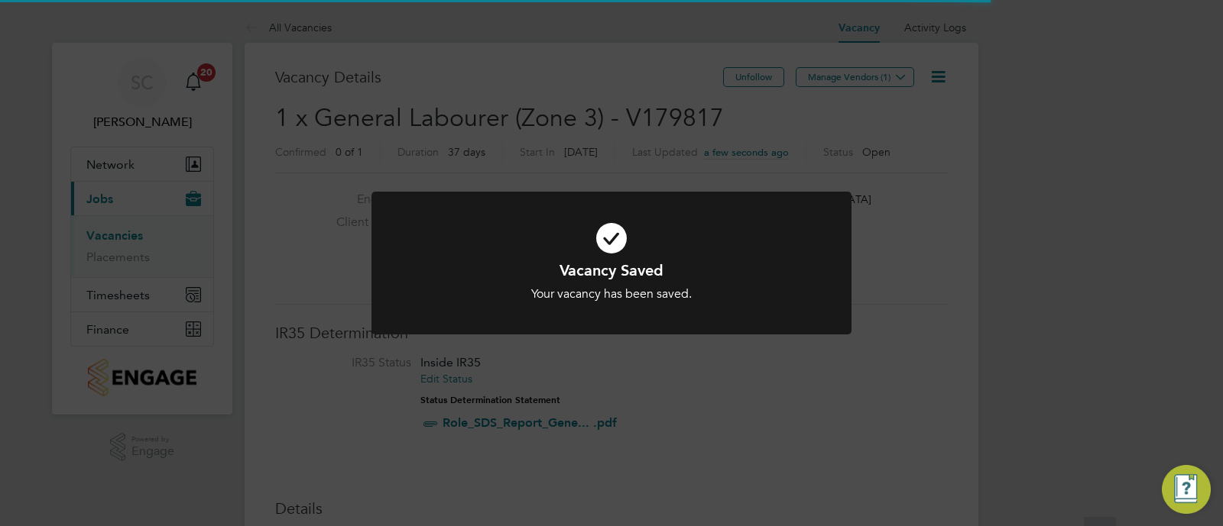
scroll to position [24, 302]
click at [886, 169] on div "Vacancy Saved Your vacancy has been saved. Cancel Okay" at bounding box center [611, 263] width 1223 height 526
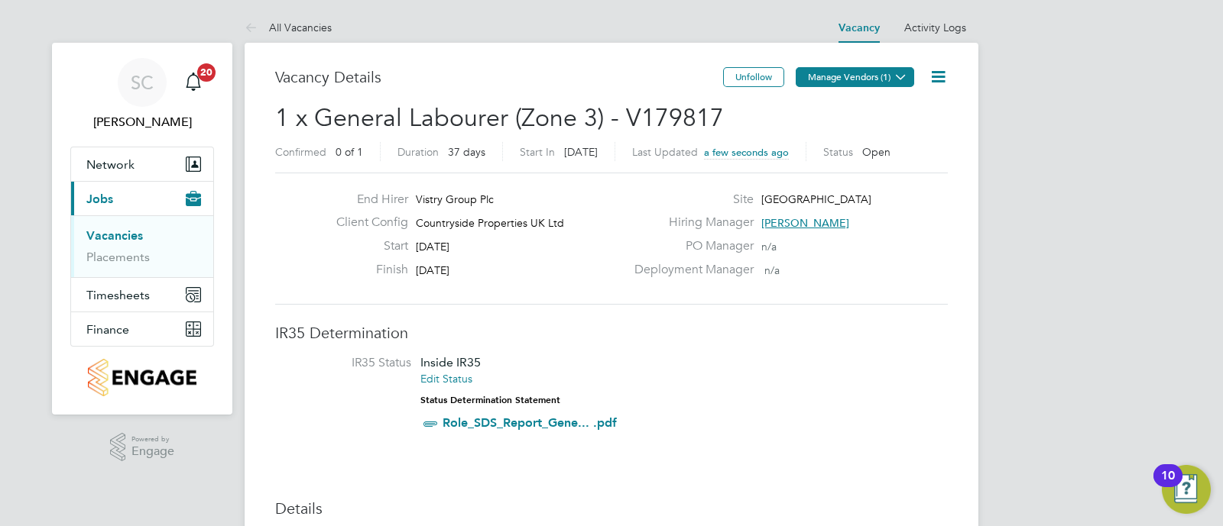
click at [886, 82] on button "Manage Vendors (1)" at bounding box center [854, 77] width 118 height 20
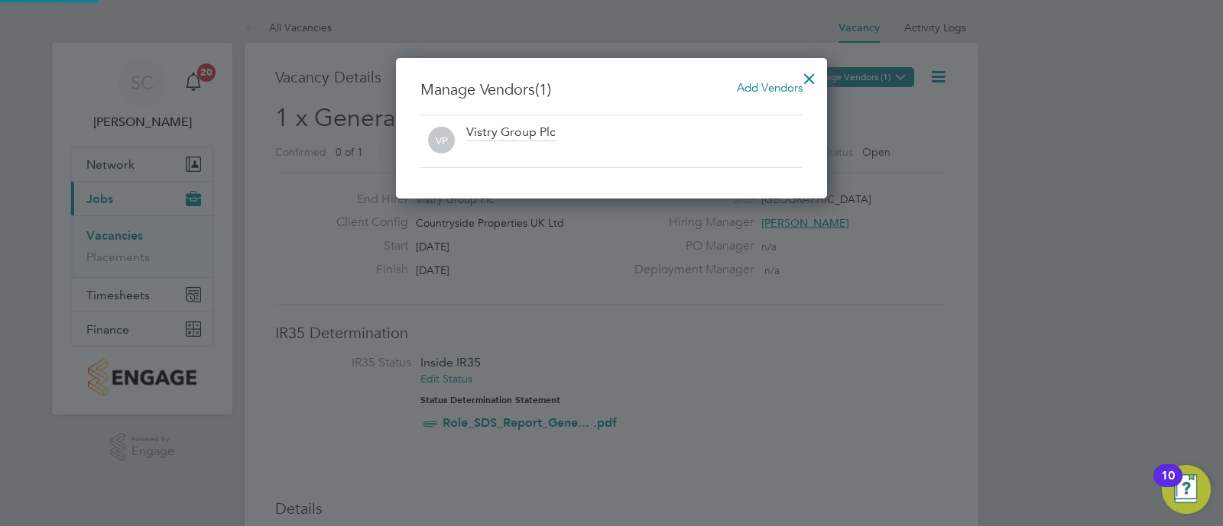
scroll to position [141, 432]
click at [760, 81] on span "Add Vendors" at bounding box center [770, 87] width 66 height 15
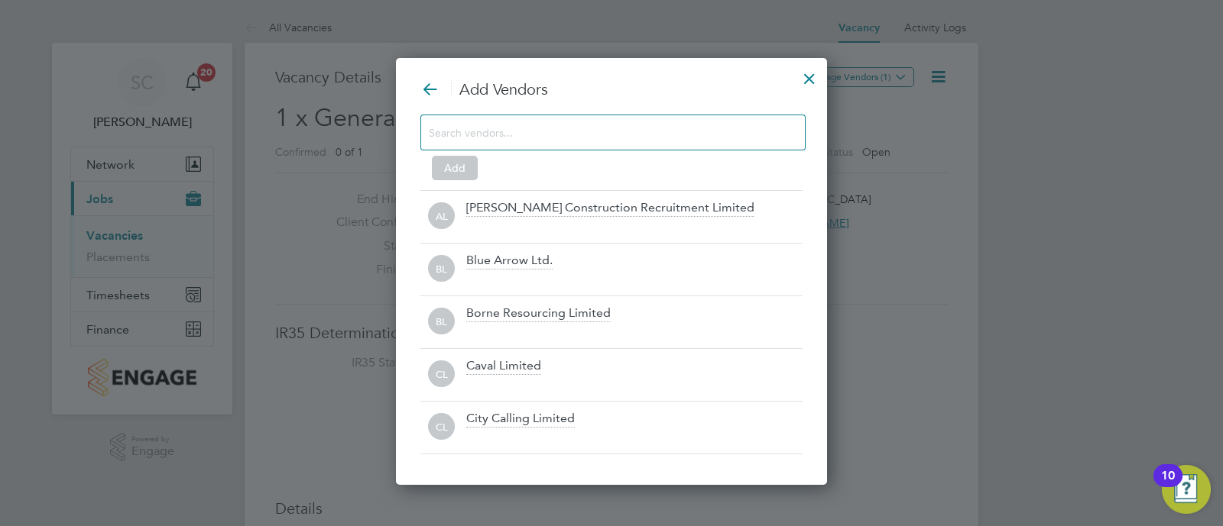
click at [638, 120] on div at bounding box center [612, 133] width 385 height 36
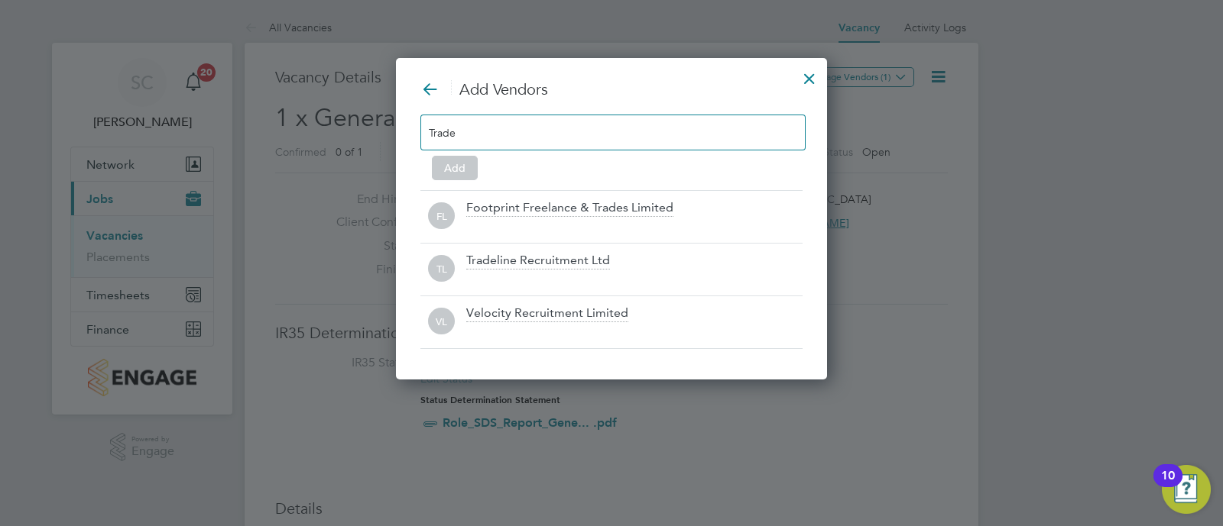
scroll to position [8, 8]
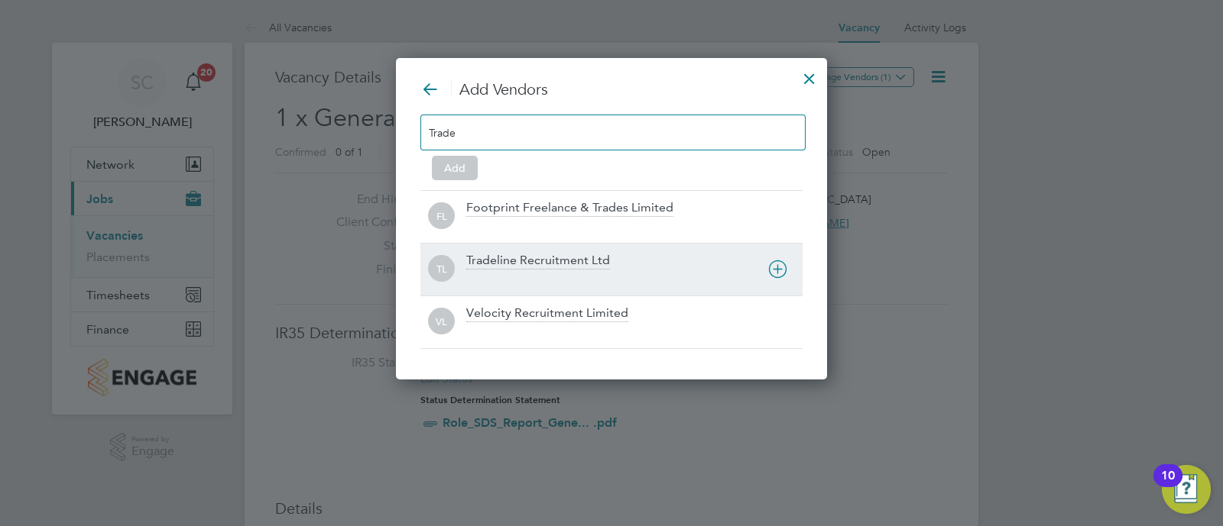
type input "Trade"
click at [772, 271] on icon at bounding box center [777, 269] width 19 height 19
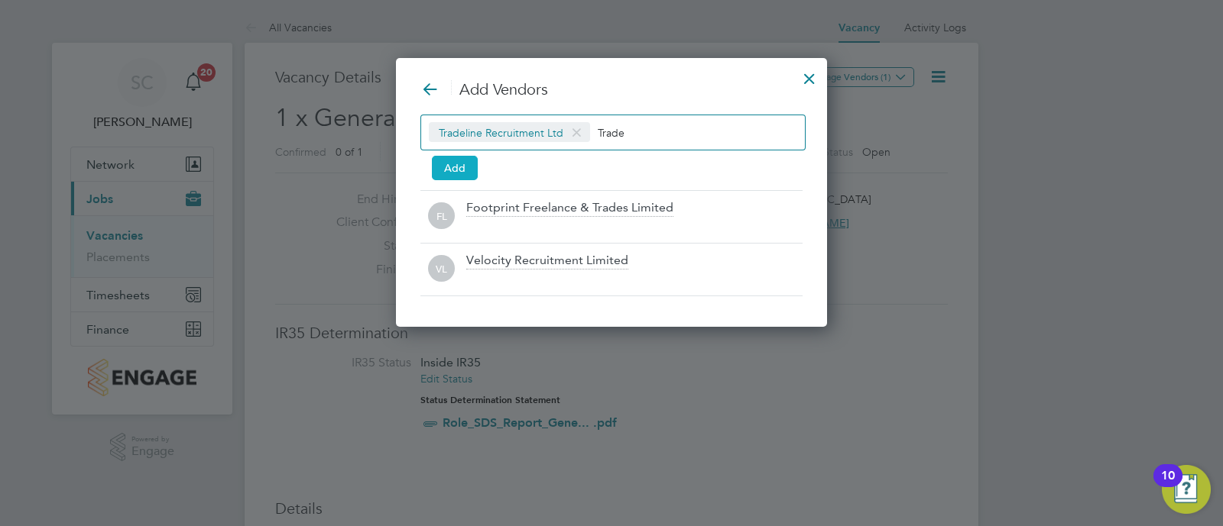
click at [469, 171] on button "Add" at bounding box center [455, 168] width 46 height 24
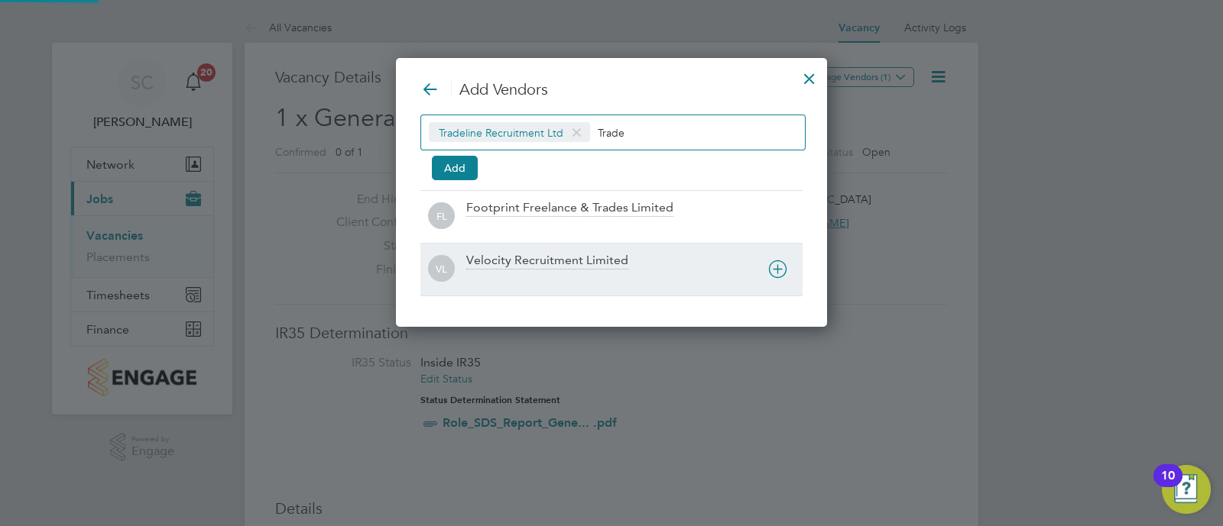
scroll to position [193, 432]
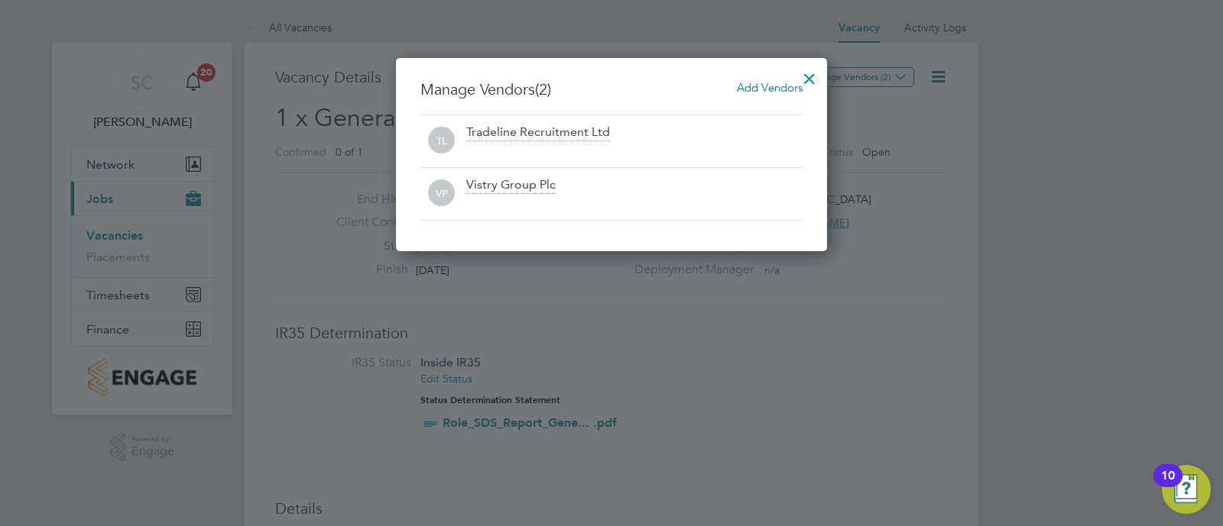
click at [805, 85] on div at bounding box center [809, 75] width 28 height 28
